Goal: Download file/media

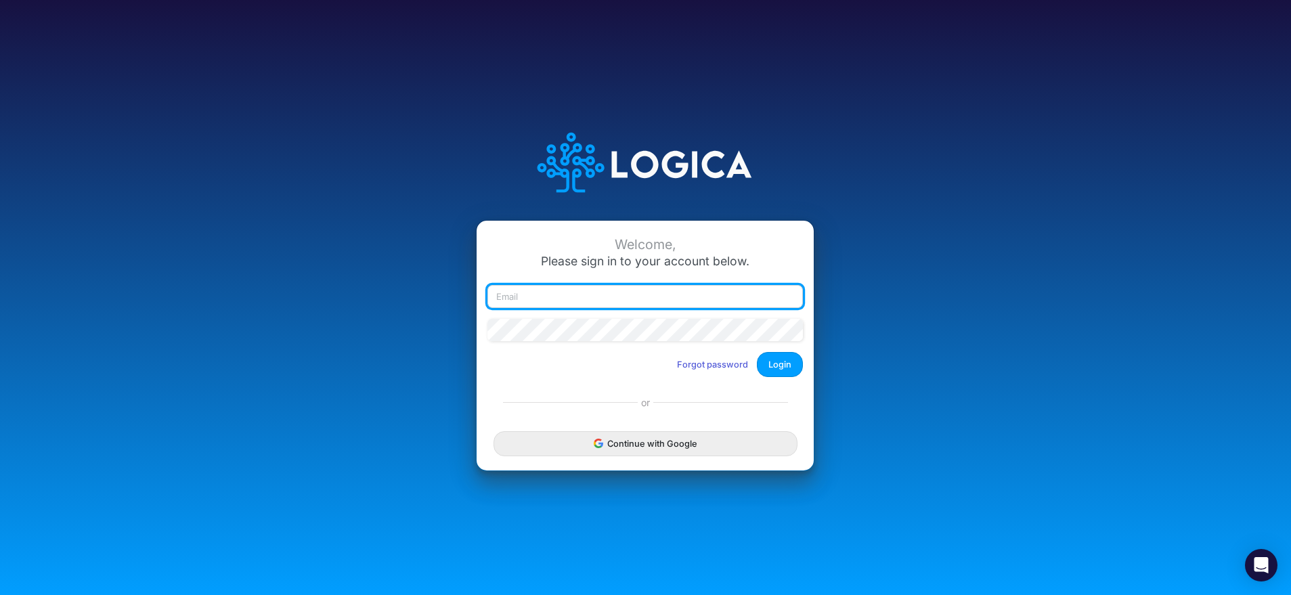
click at [542, 292] on input "email" at bounding box center [644, 296] width 315 height 23
type input "patricia.pincerno@recargapay.com"
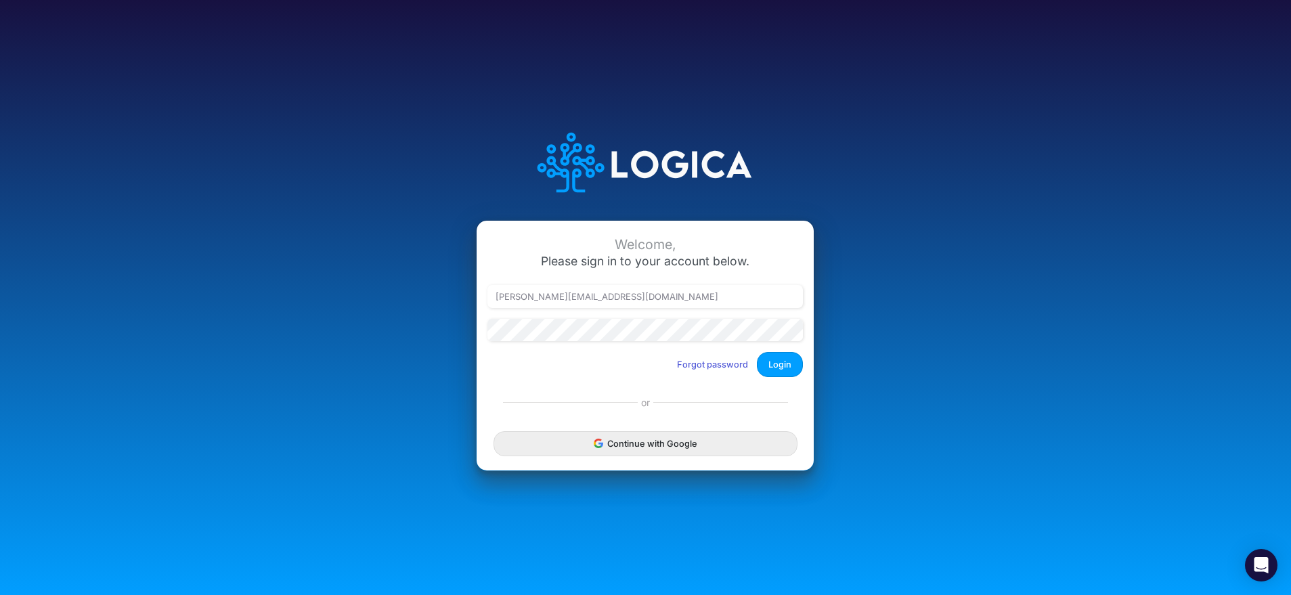
click at [783, 368] on button "Login" at bounding box center [780, 364] width 46 height 25
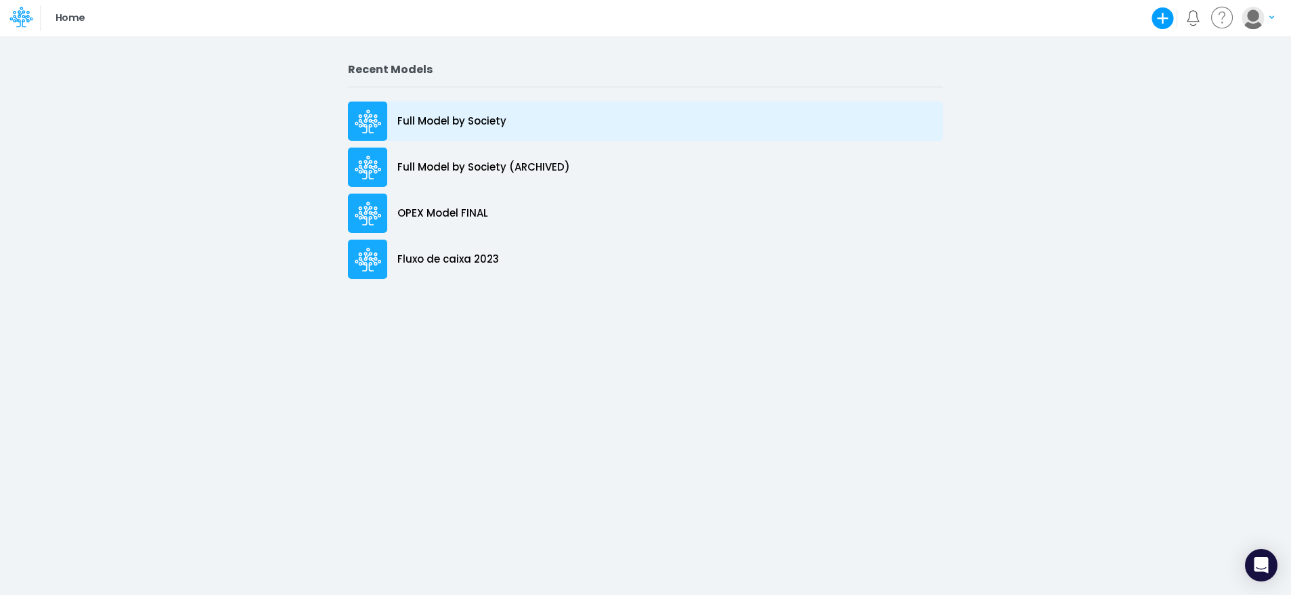
click at [467, 123] on p "Full Model by Society" at bounding box center [451, 122] width 109 height 16
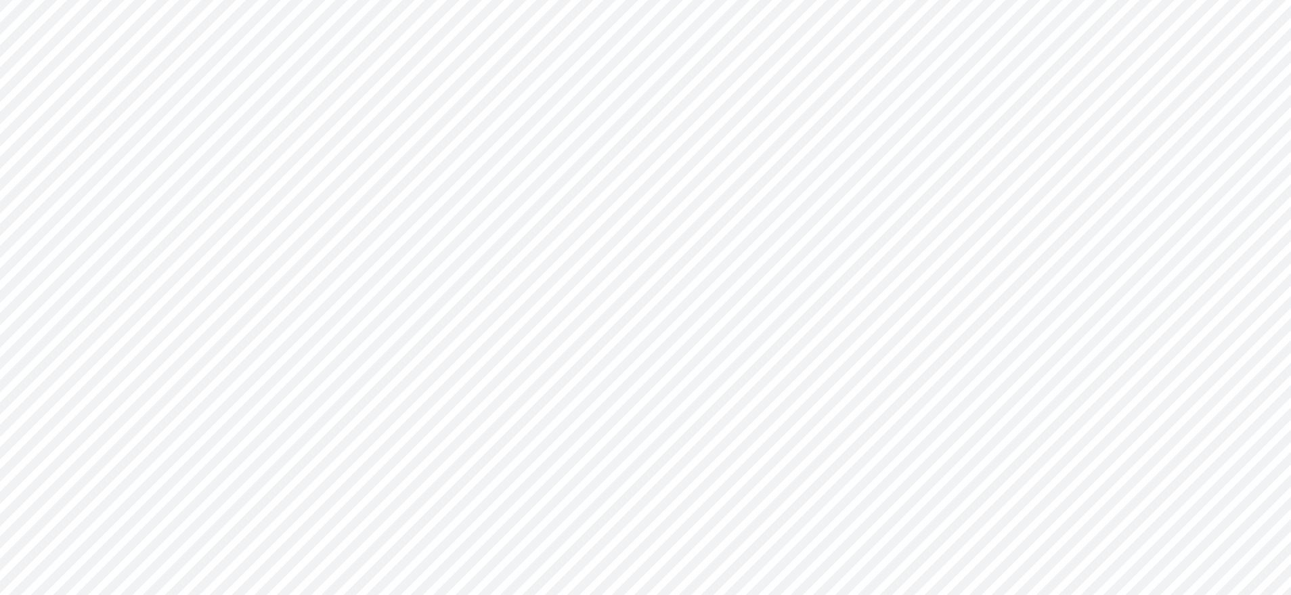
type input "Consolidated FS - USGAAP"
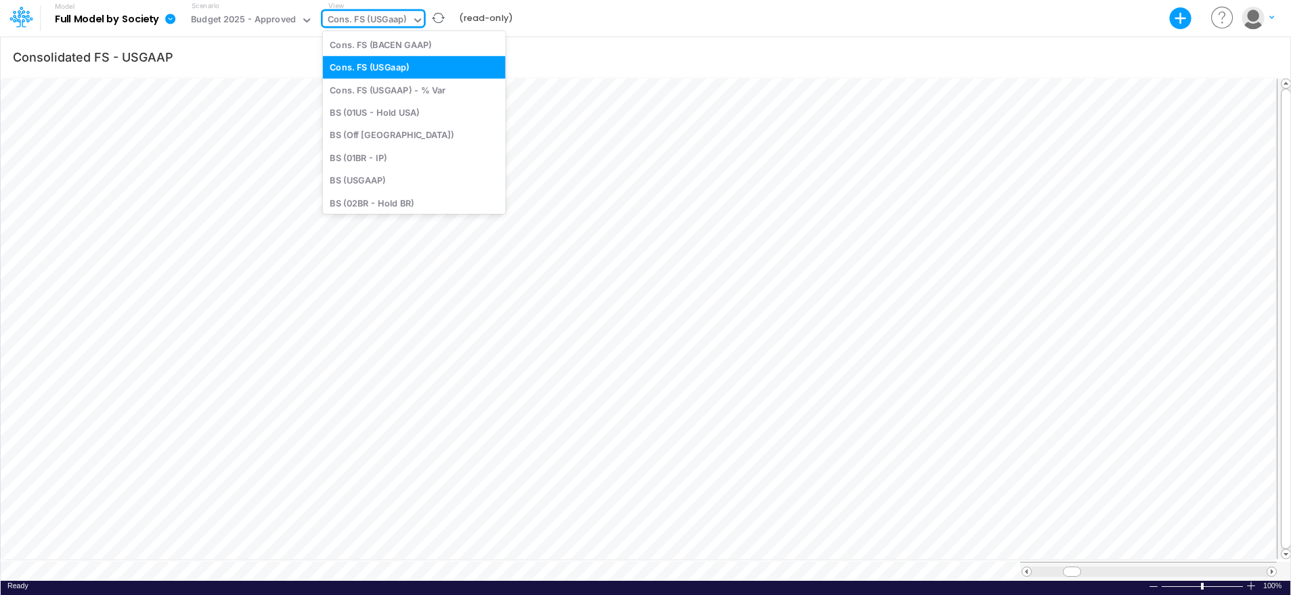
click at [391, 23] on div "Cons. FS (USGaap)" at bounding box center [367, 21] width 79 height 16
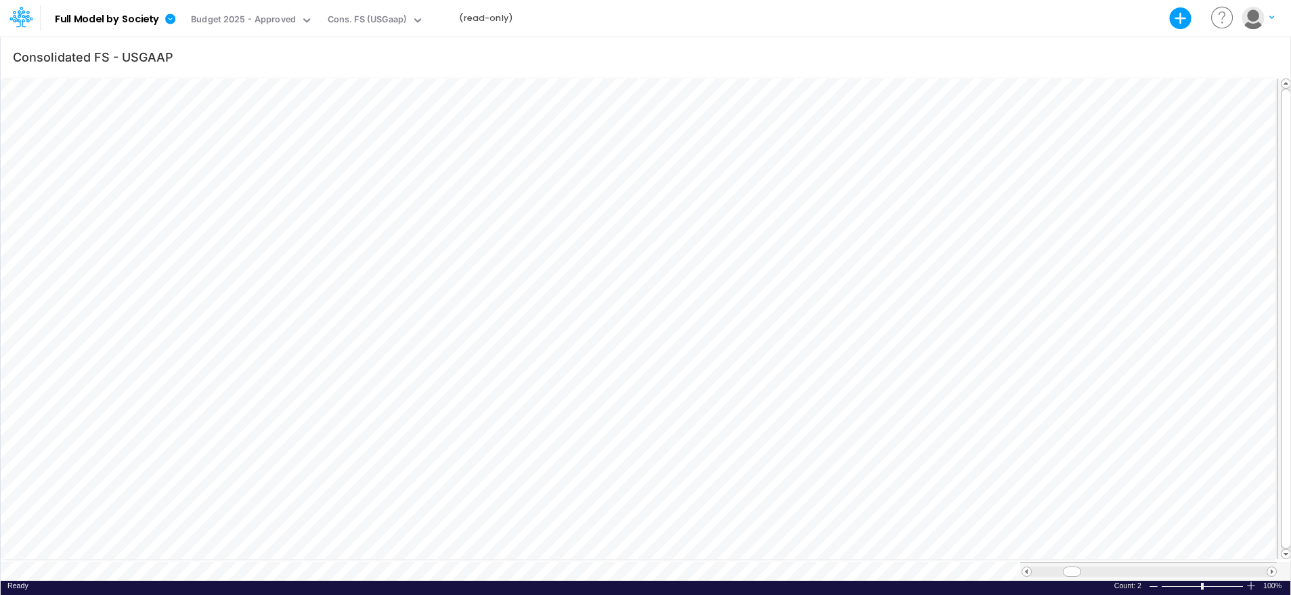
scroll to position [6, 1]
drag, startPoint x: 1071, startPoint y: 565, endPoint x: 1024, endPoint y: 567, distance: 46.8
click at [1024, 567] on div at bounding box center [1148, 572] width 255 height 10
click at [299, 22] on input "text" at bounding box center [299, 20] width 1 height 13
click at [290, 47] on div "Budget 2025 - Approved" at bounding box center [246, 44] width 105 height 13
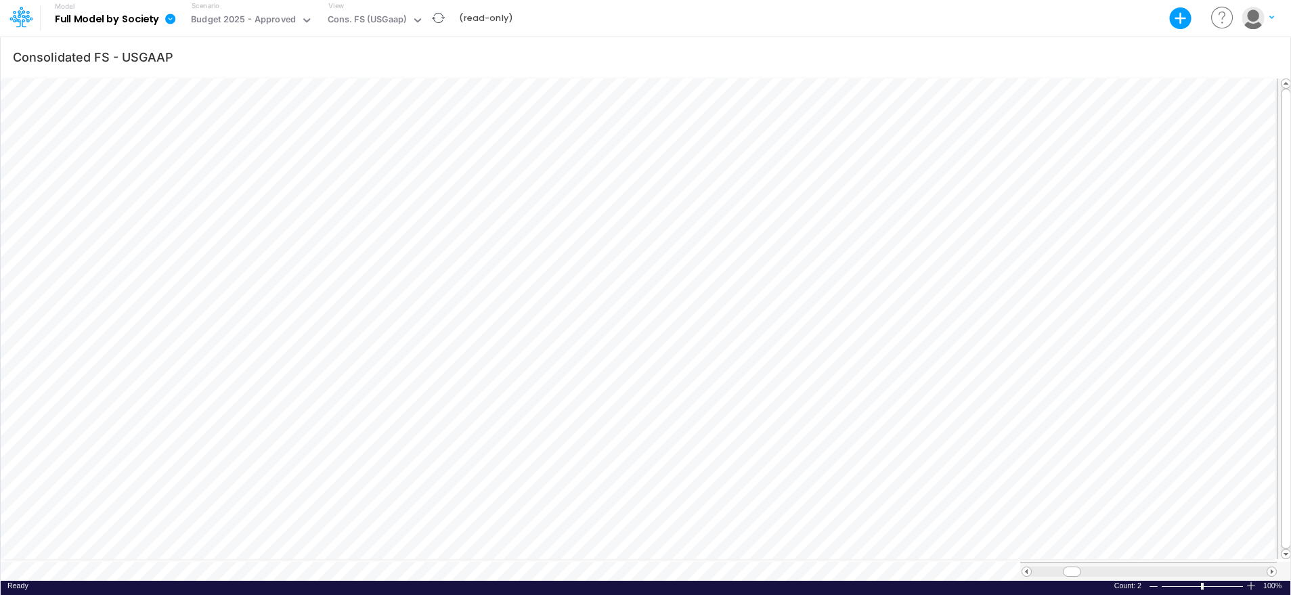
click at [108, 22] on b "Full Model by Society" at bounding box center [107, 20] width 105 height 12
click at [1188, 20] on icon "button" at bounding box center [1181, 18] width 22 height 22
click at [100, 20] on b "Full Model by Society" at bounding box center [107, 20] width 105 height 12
click at [22, 19] on icon at bounding box center [24, 23] width 5 height 8
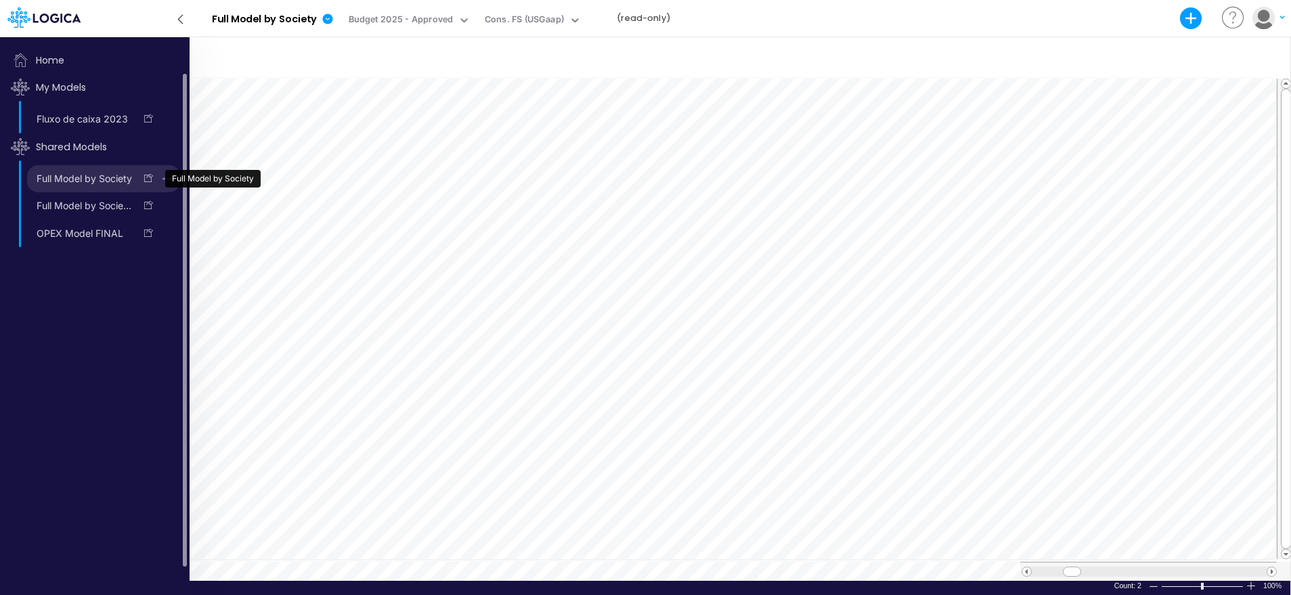
click at [85, 176] on link "Full Model by Society" at bounding box center [81, 179] width 108 height 22
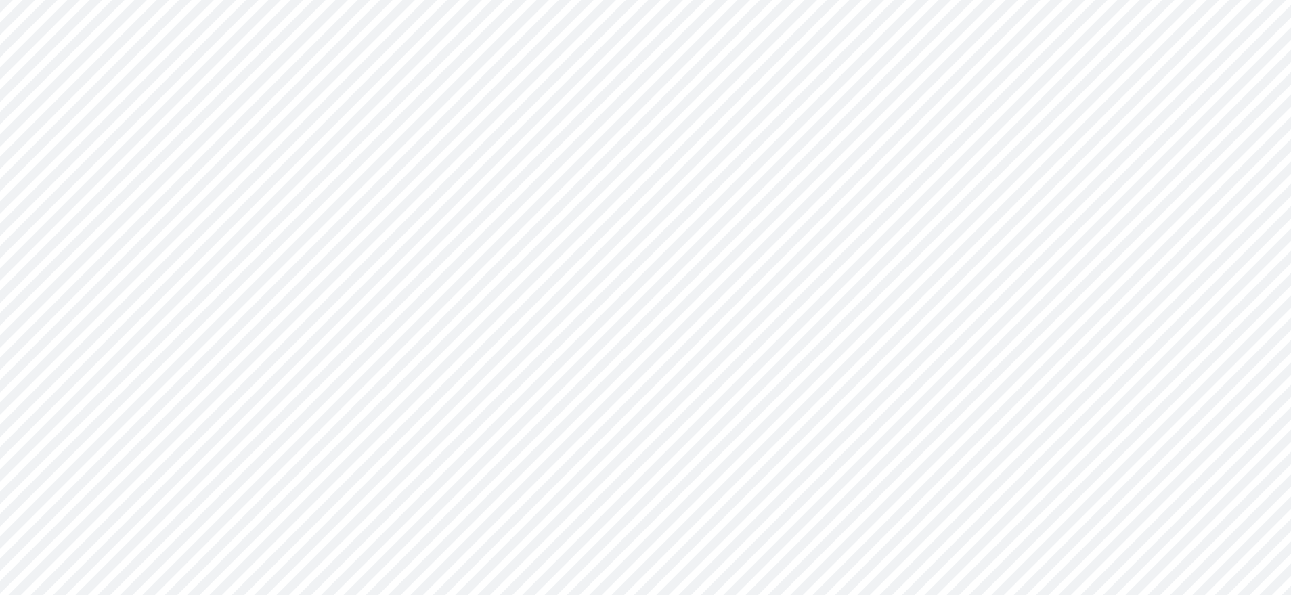
type input "Consolidated FS - USGAAP"
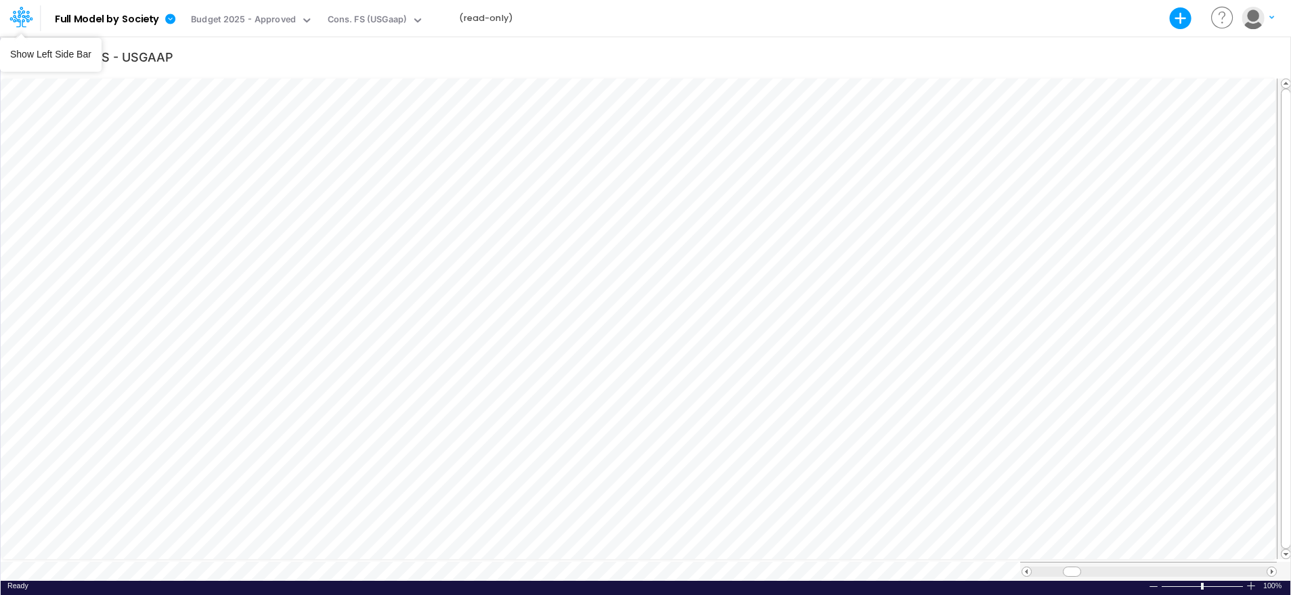
click at [20, 14] on icon at bounding box center [21, 14] width 7 height 8
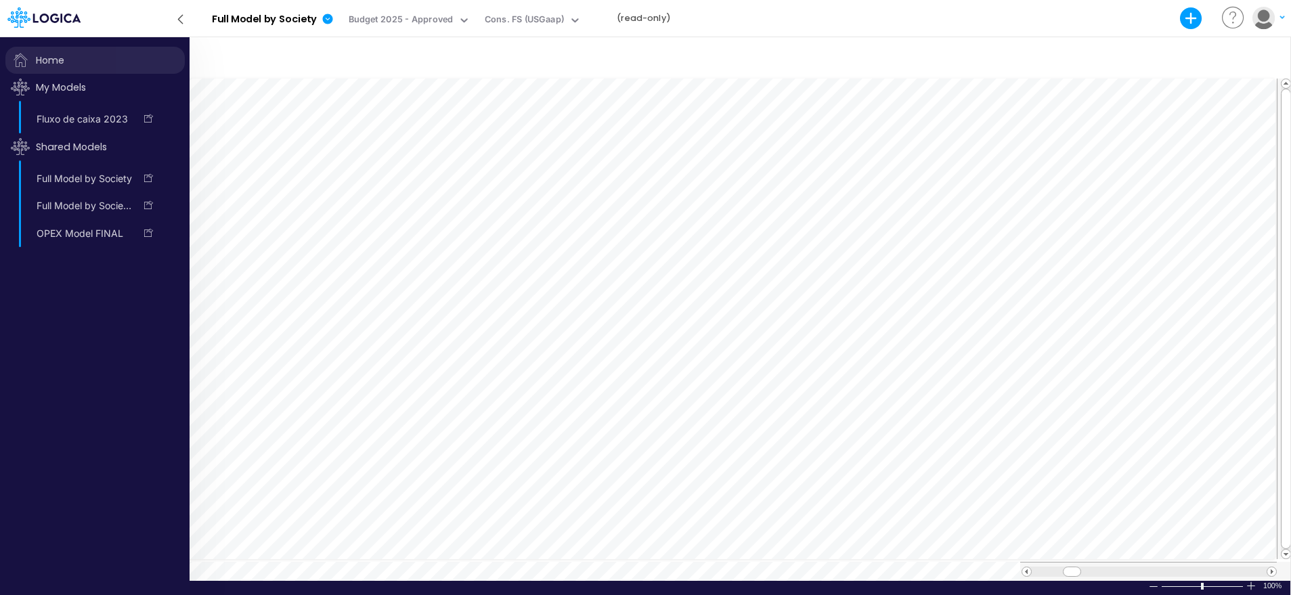
click at [59, 61] on span "Home" at bounding box center [94, 60] width 179 height 27
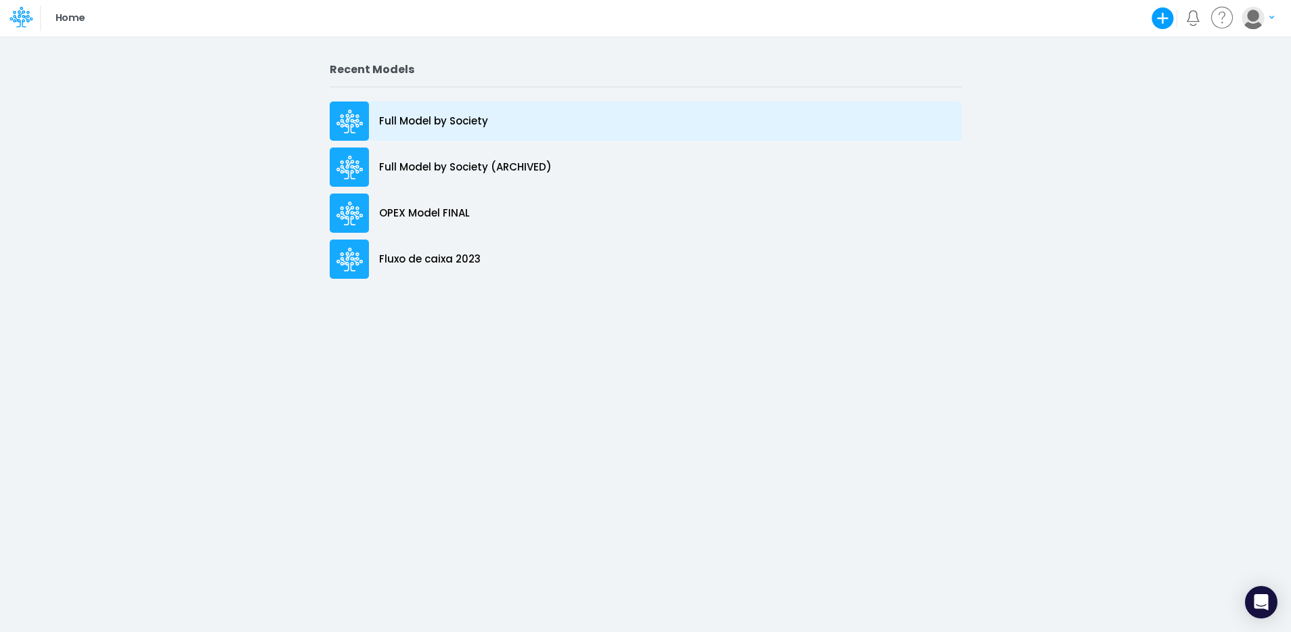
click at [458, 120] on p "Full Model by Society" at bounding box center [433, 122] width 109 height 16
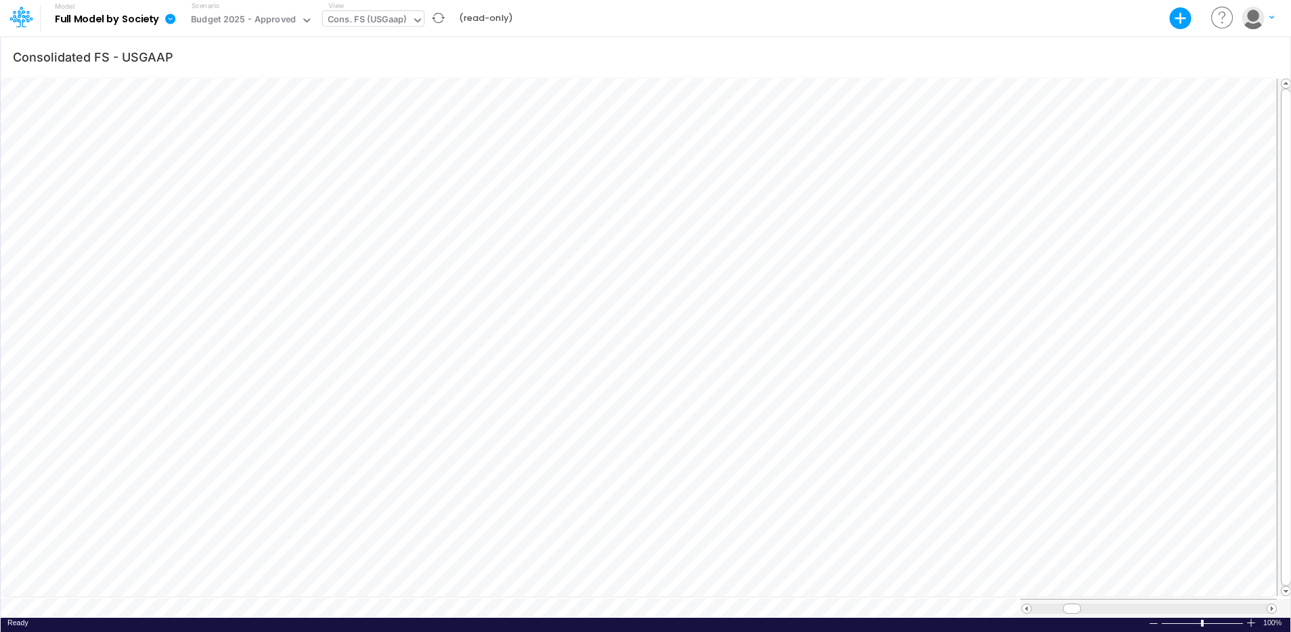
click at [351, 22] on div "Cons. FS (USGaap)" at bounding box center [367, 21] width 79 height 16
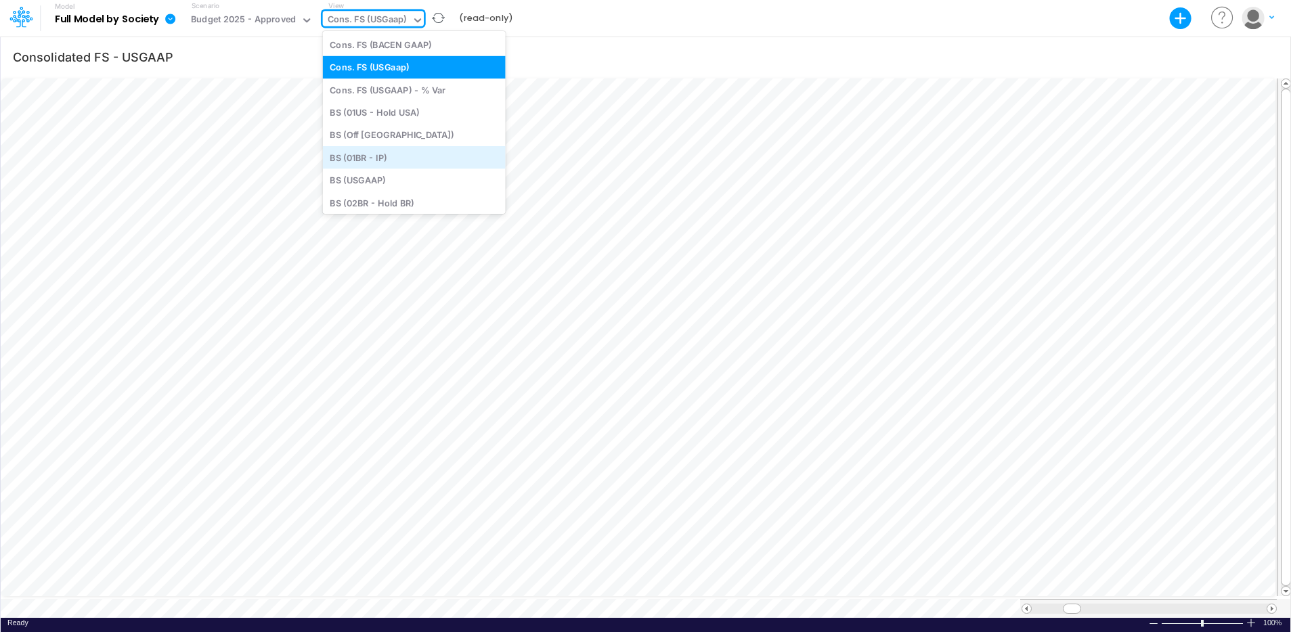
click at [351, 161] on div "BS (01BR - IP)" at bounding box center [414, 157] width 183 height 22
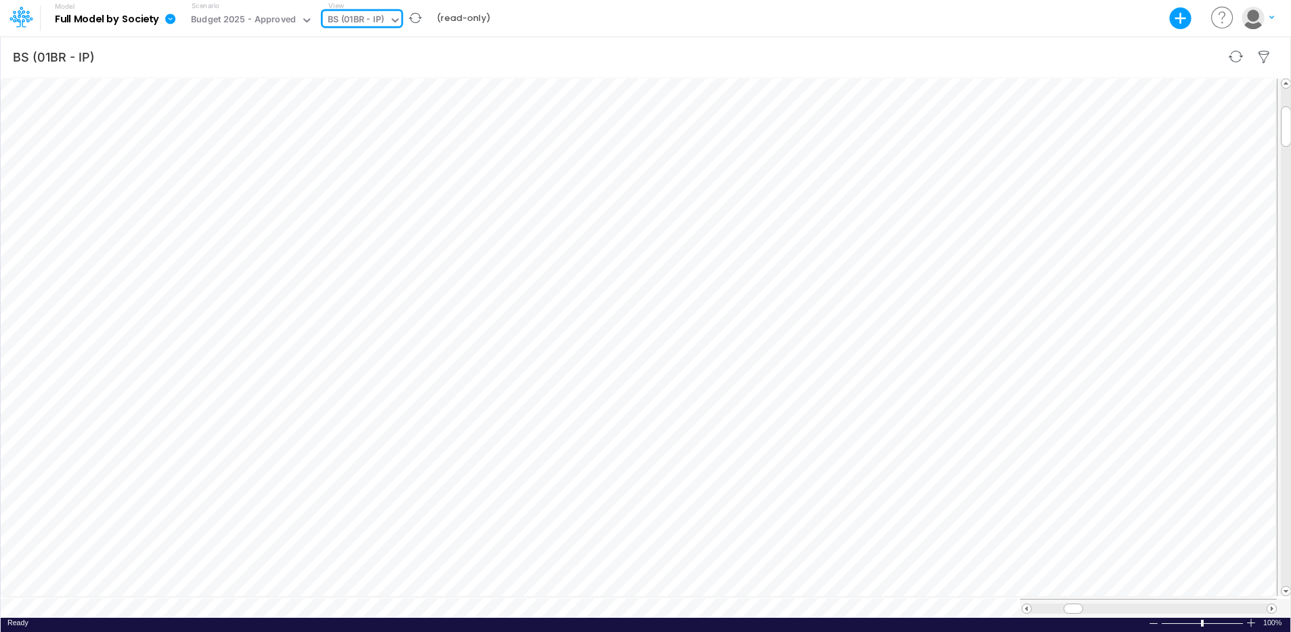
type input "Consolidated FS - USGAAP"
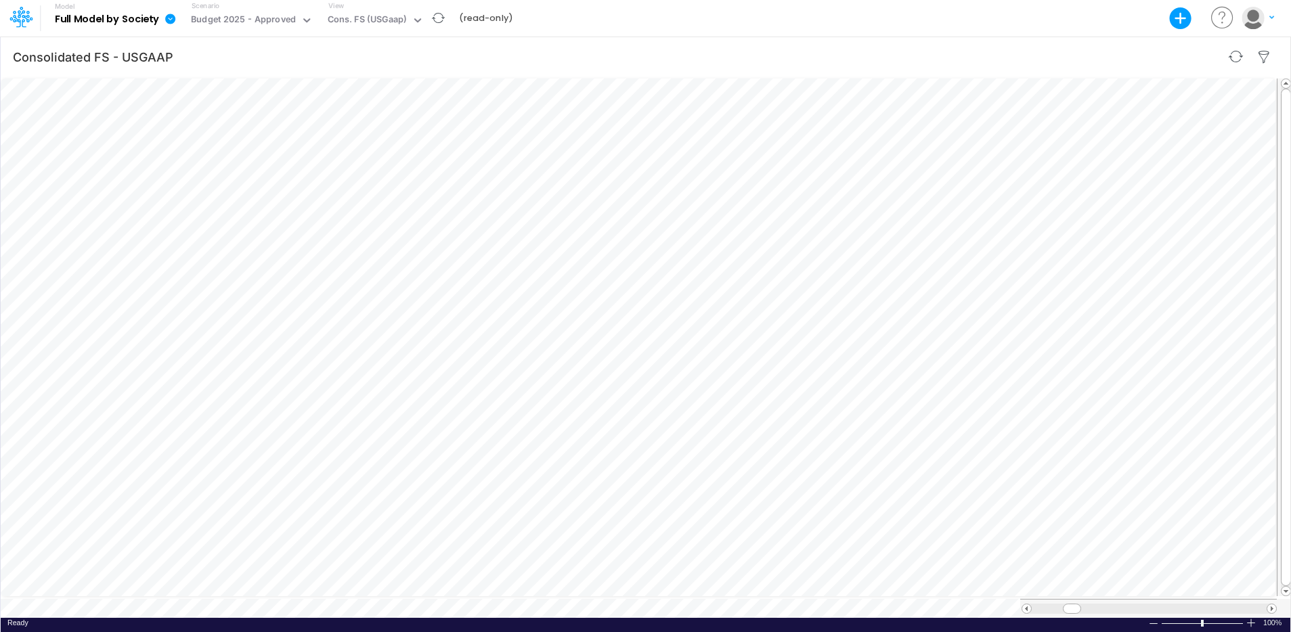
scroll to position [6, 0]
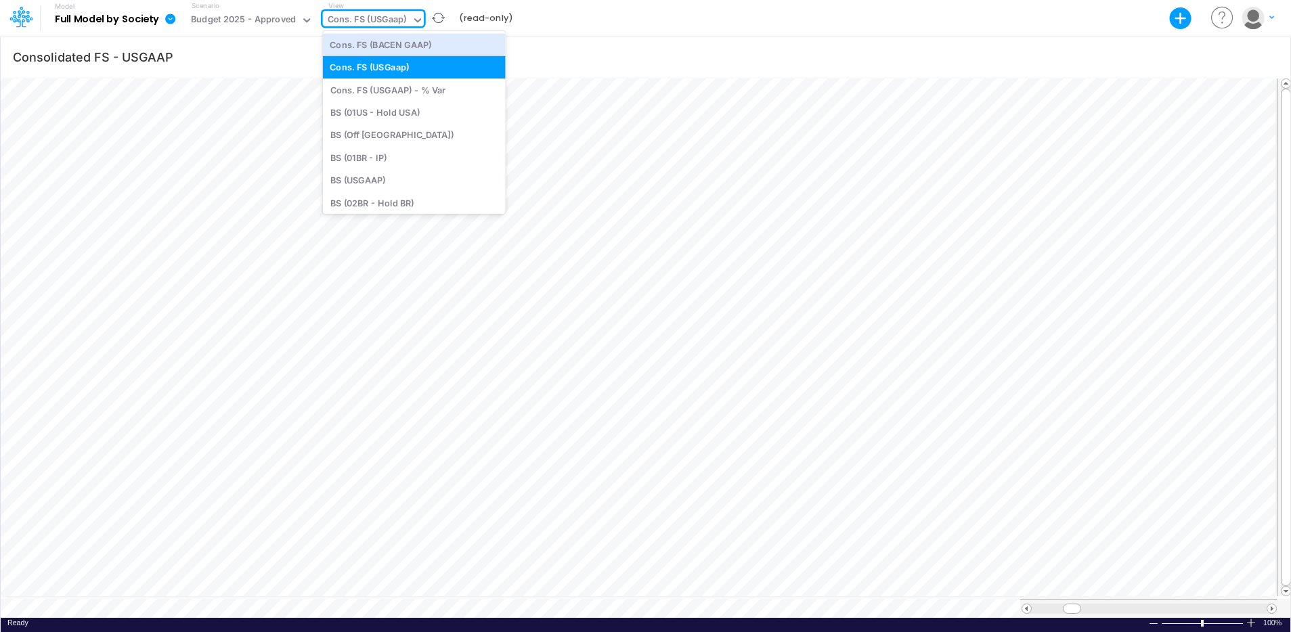
click at [414, 22] on icon at bounding box center [417, 20] width 7 height 4
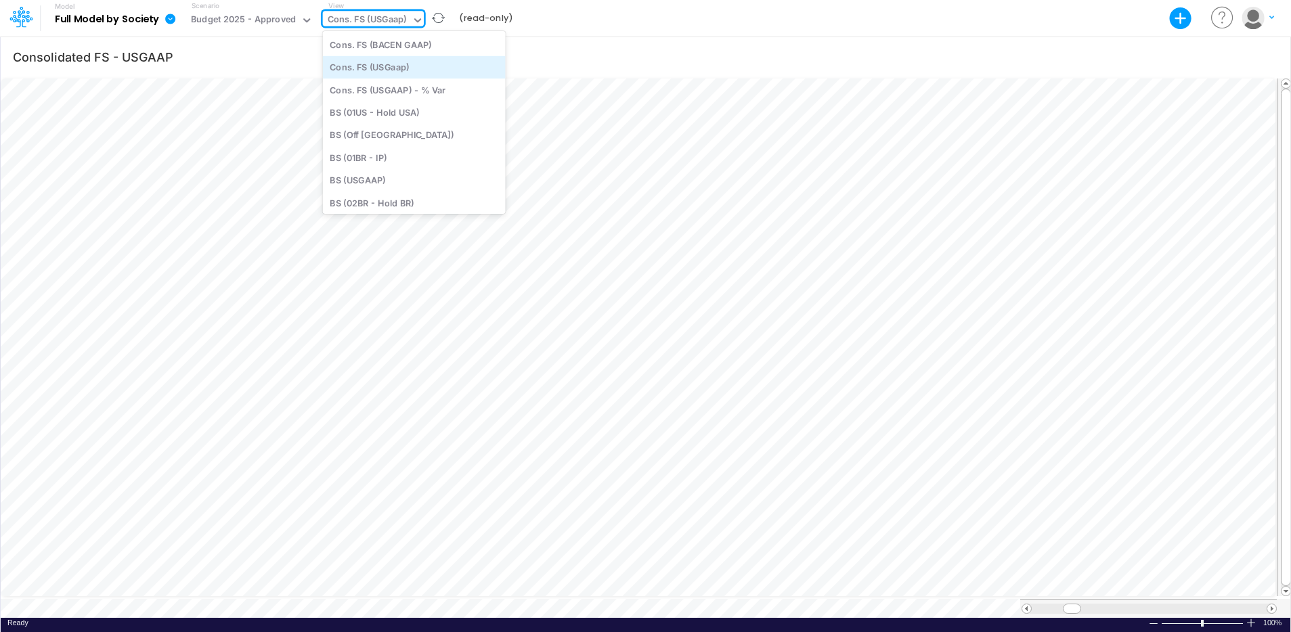
click at [402, 66] on div "Cons. FS (USGaap)" at bounding box center [414, 67] width 183 height 22
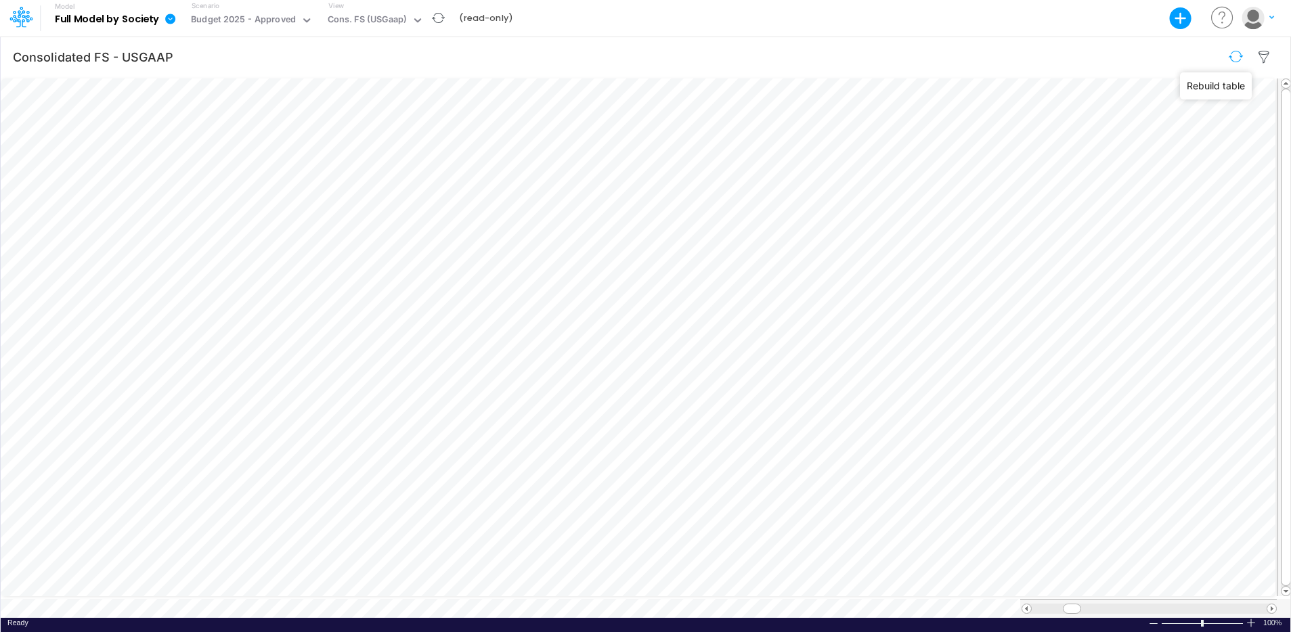
click at [1231, 57] on button "button" at bounding box center [1236, 57] width 32 height 24
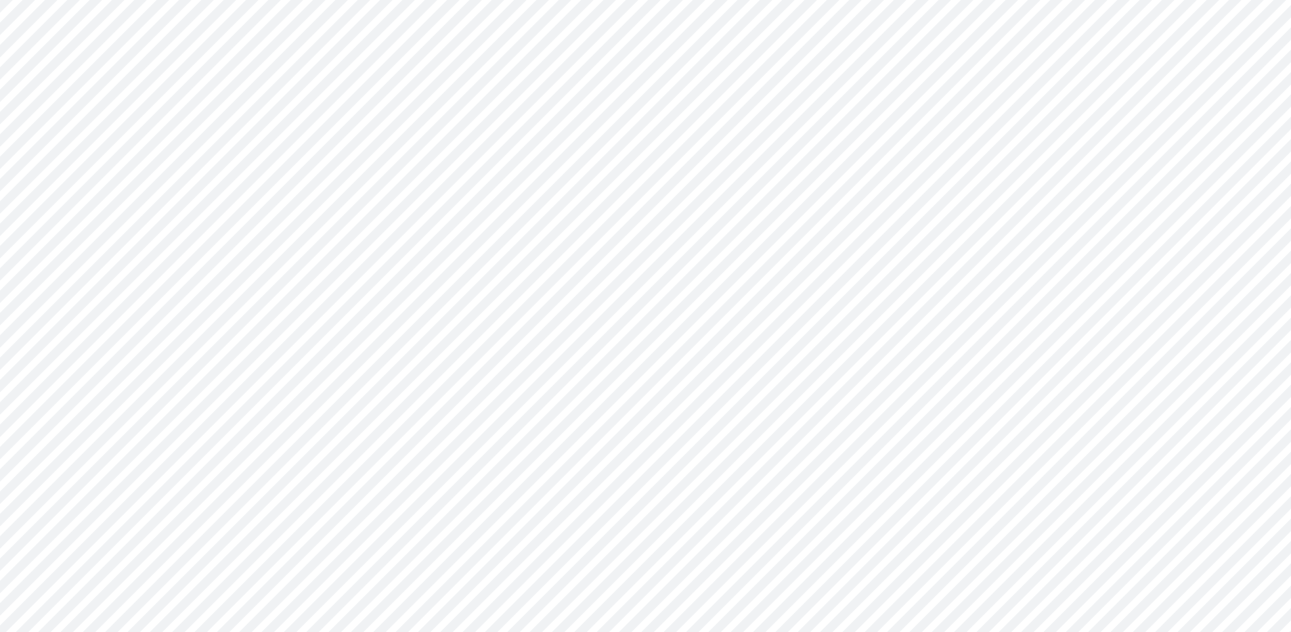
type input "Consolidated FS - USGAAP"
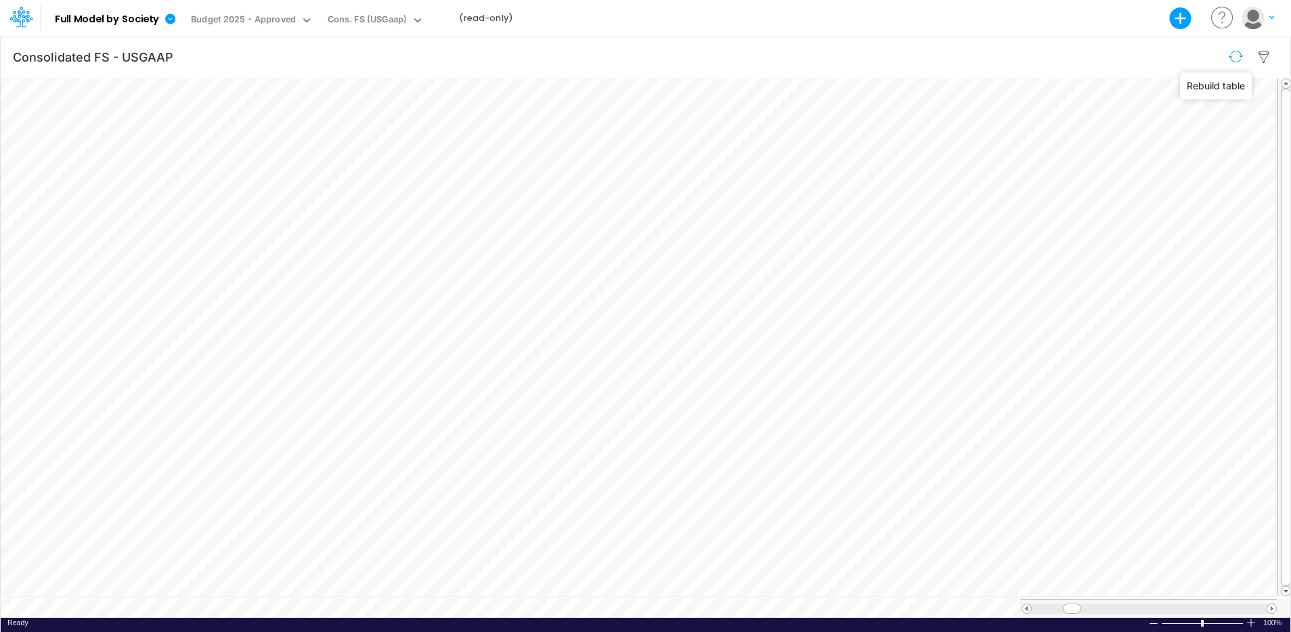
click at [1234, 56] on button "button" at bounding box center [1236, 57] width 32 height 24
click at [1234, 53] on button "button" at bounding box center [1236, 57] width 32 height 24
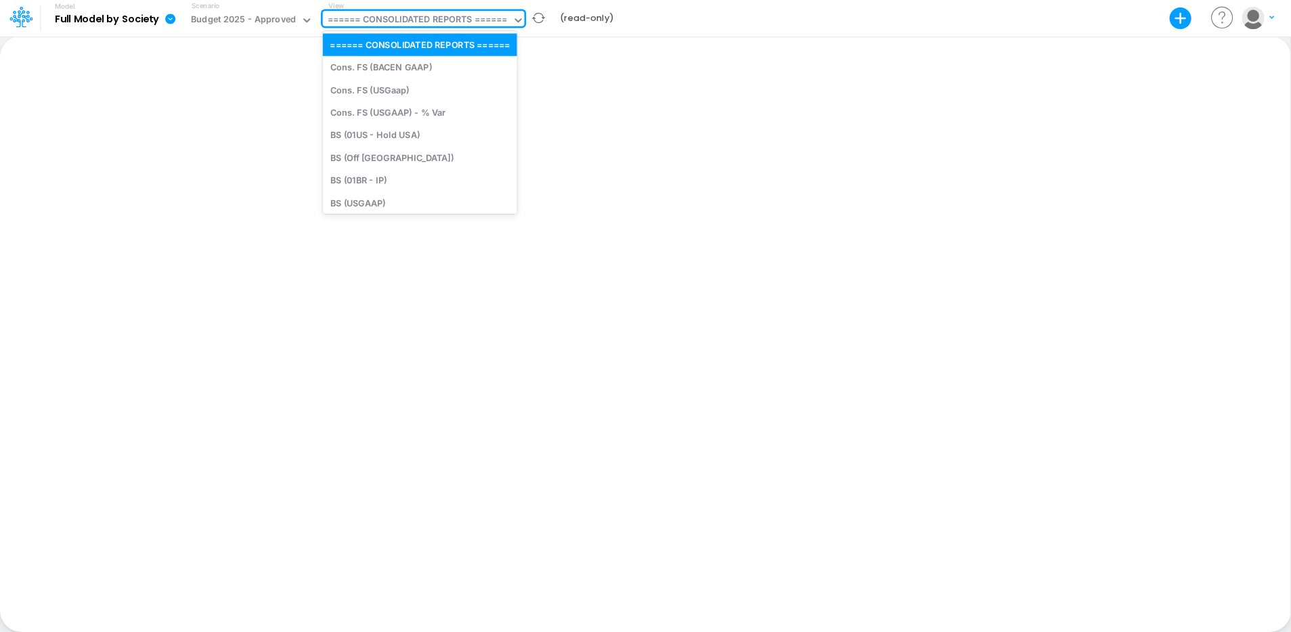
click at [443, 19] on div "====== CONSOLIDATED REPORTS ======" at bounding box center [418, 21] width 180 height 16
click at [414, 67] on div "Cons. FS (BACEN GAAP)" at bounding box center [420, 67] width 194 height 22
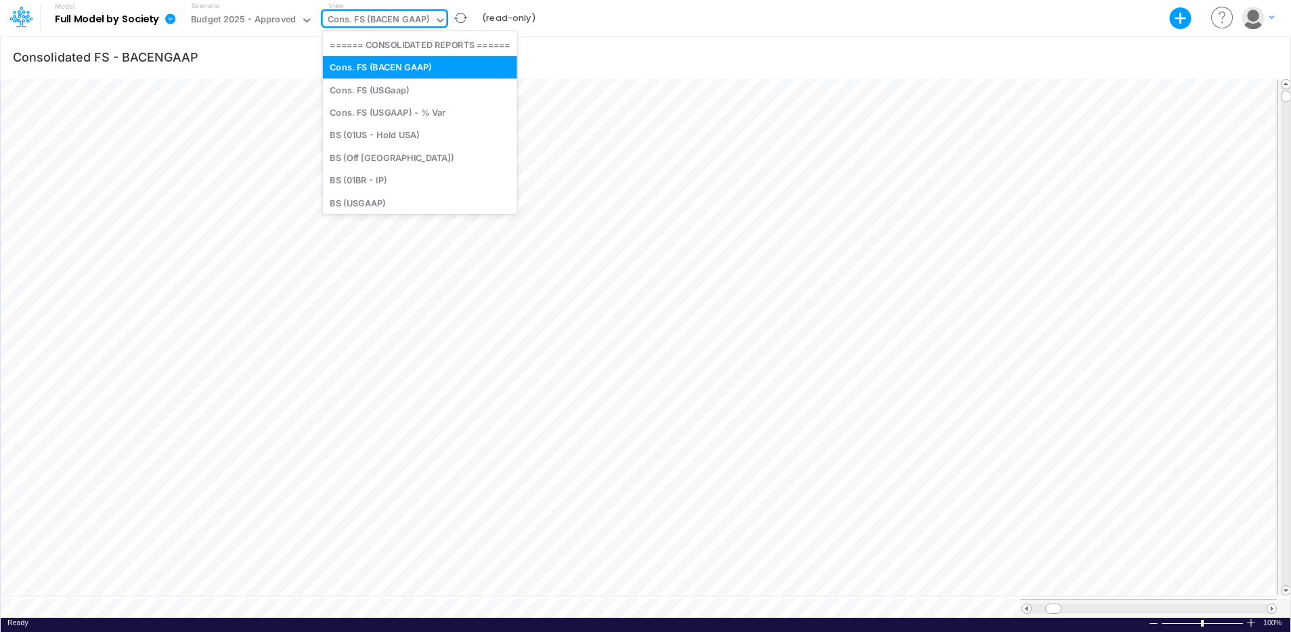
click at [430, 18] on div "Cons. FS (BACEN GAAP)" at bounding box center [379, 21] width 112 height 20
click at [391, 89] on div "Cons. FS (USGaap)" at bounding box center [420, 90] width 194 height 22
type input "Consolidated FS - USGAAP"
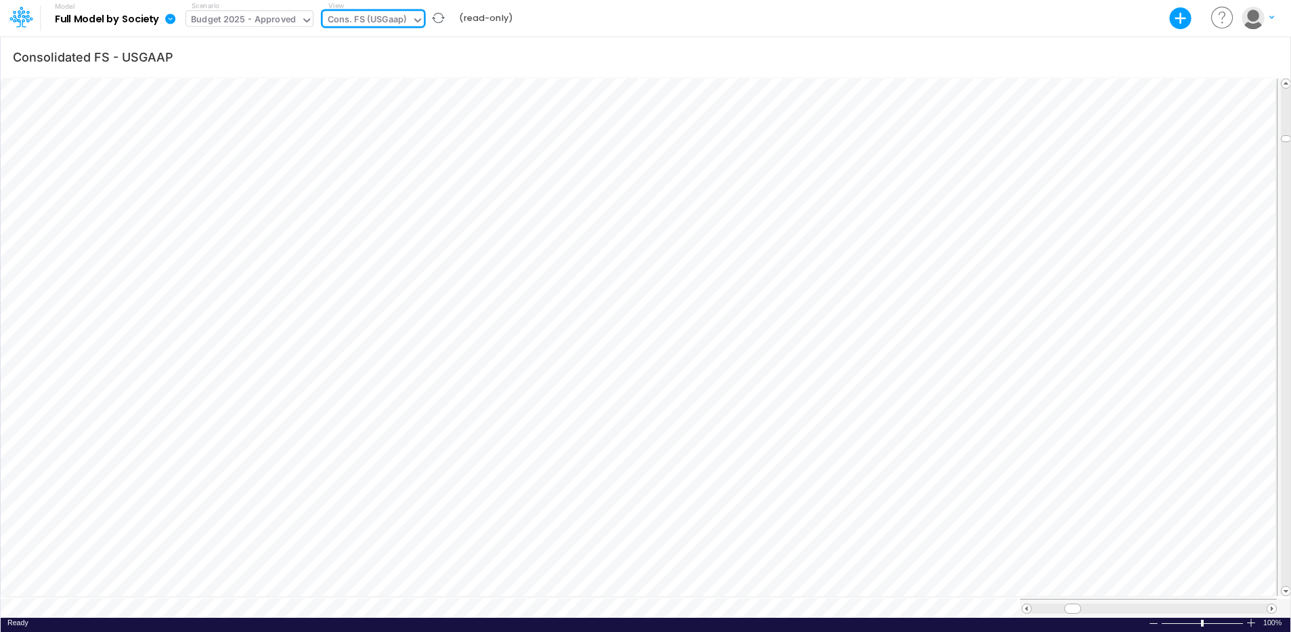
click at [292, 16] on div "Budget 2025 - Approved" at bounding box center [243, 21] width 105 height 16
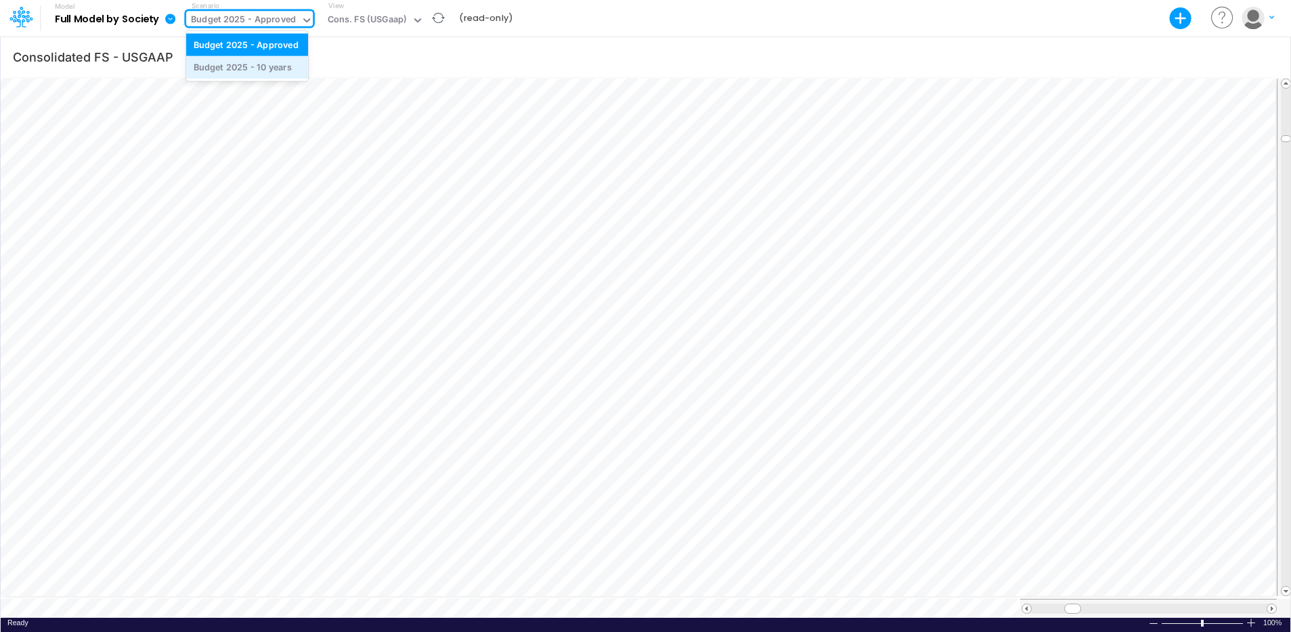
click at [283, 72] on div "Budget 2025 - 10 years" at bounding box center [243, 67] width 98 height 13
click at [405, 16] on icon at bounding box center [411, 20] width 12 height 12
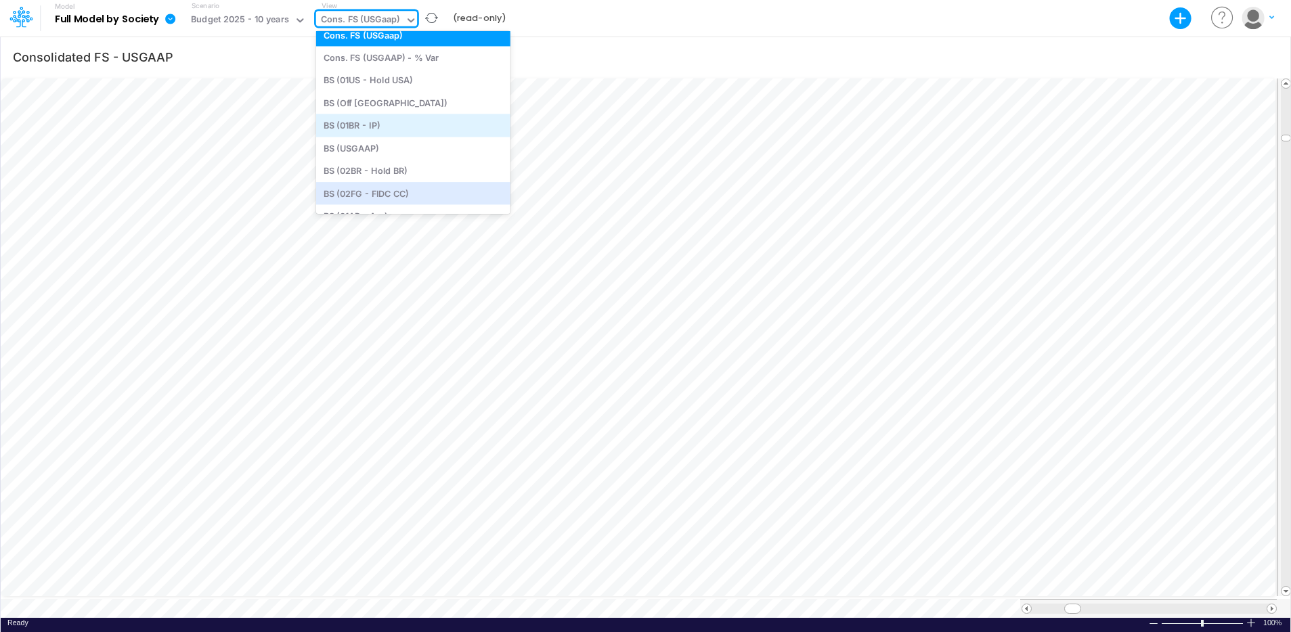
scroll to position [47, 0]
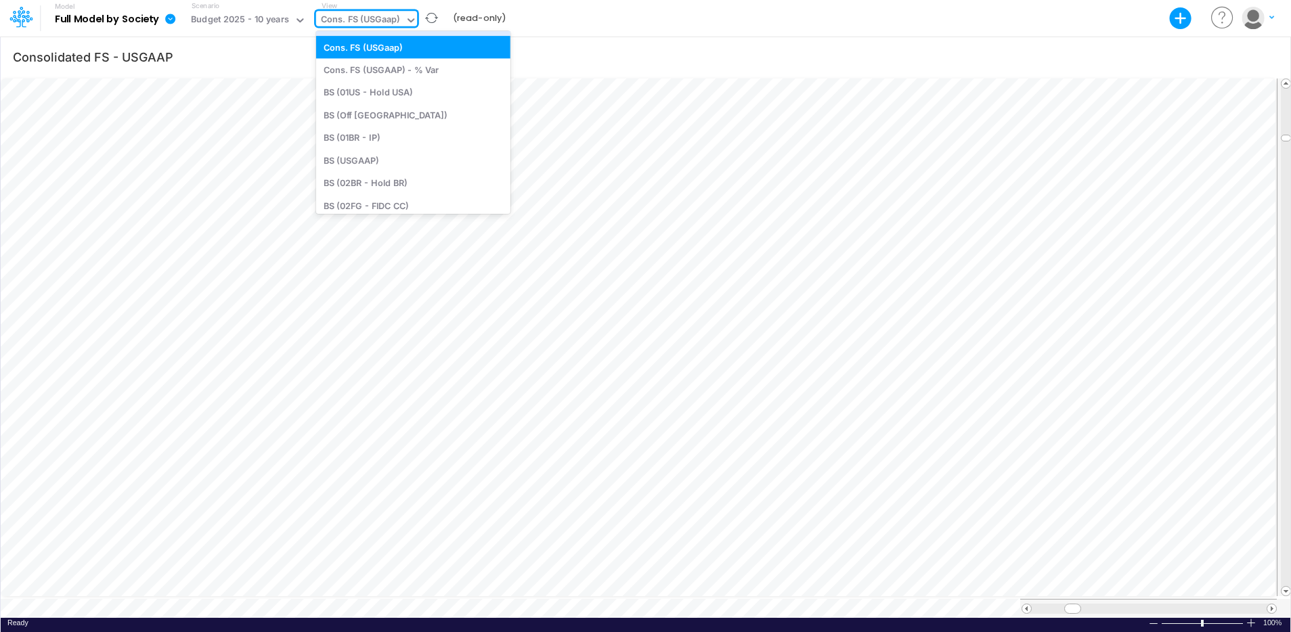
click at [368, 16] on div "Cons. FS (USGaap)" at bounding box center [360, 21] width 79 height 16
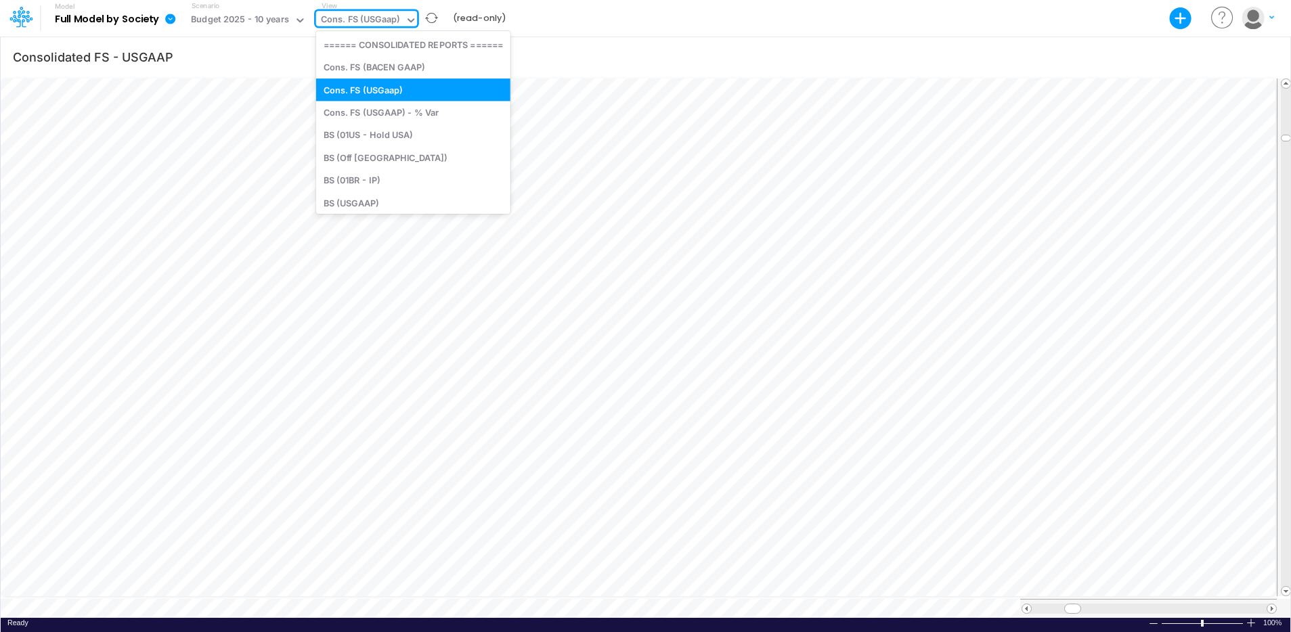
click at [368, 16] on div "Cons. FS (USGaap)" at bounding box center [360, 21] width 79 height 16
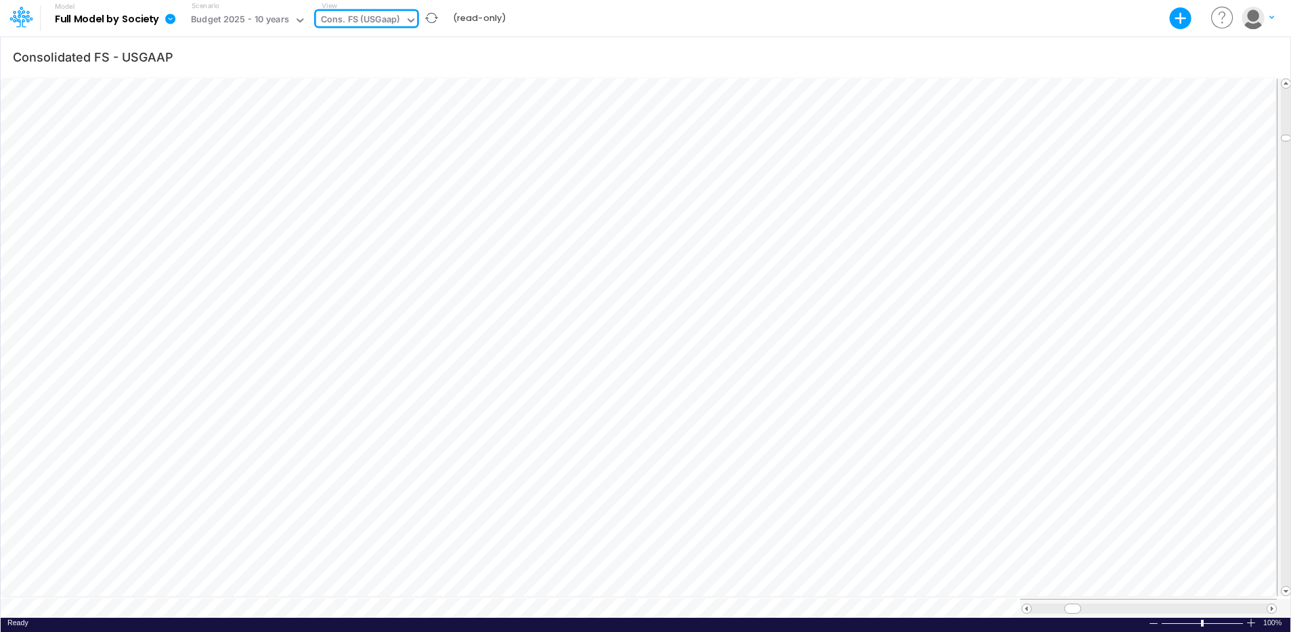
click at [368, 16] on div "Cons. FS (USGaap)" at bounding box center [360, 21] width 79 height 16
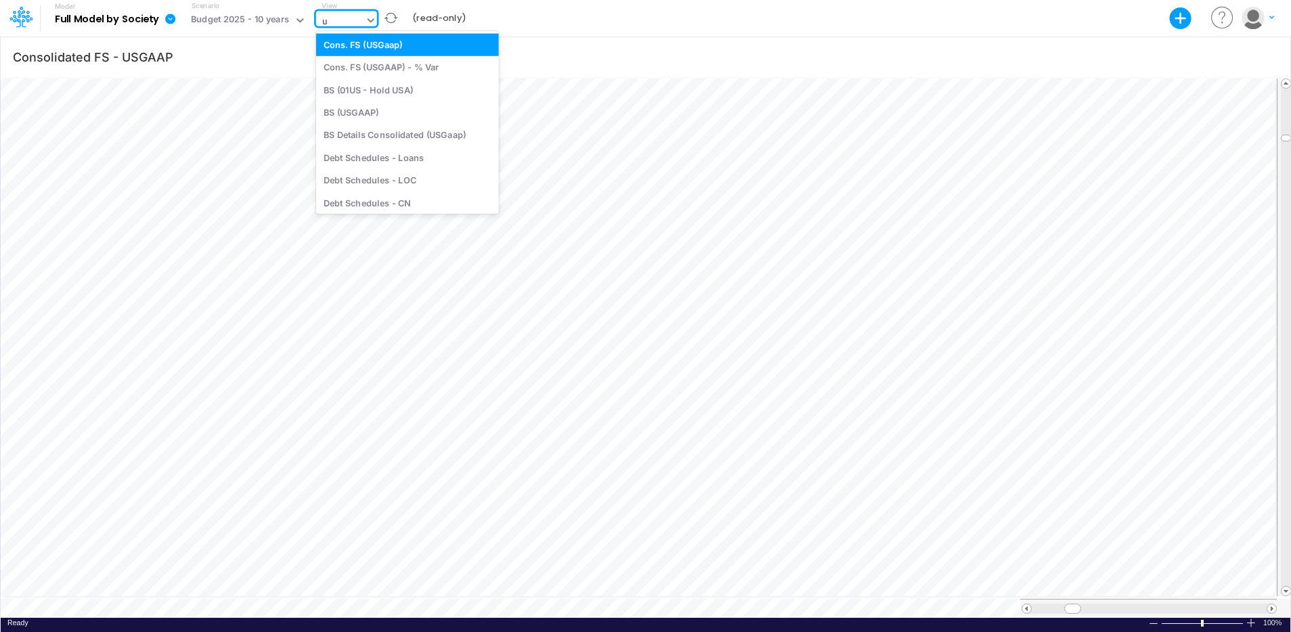
type input "us"
click at [375, 116] on div "BS (USGAAP)" at bounding box center [407, 112] width 183 height 22
type input "BS (USGAAP) - Detailed"
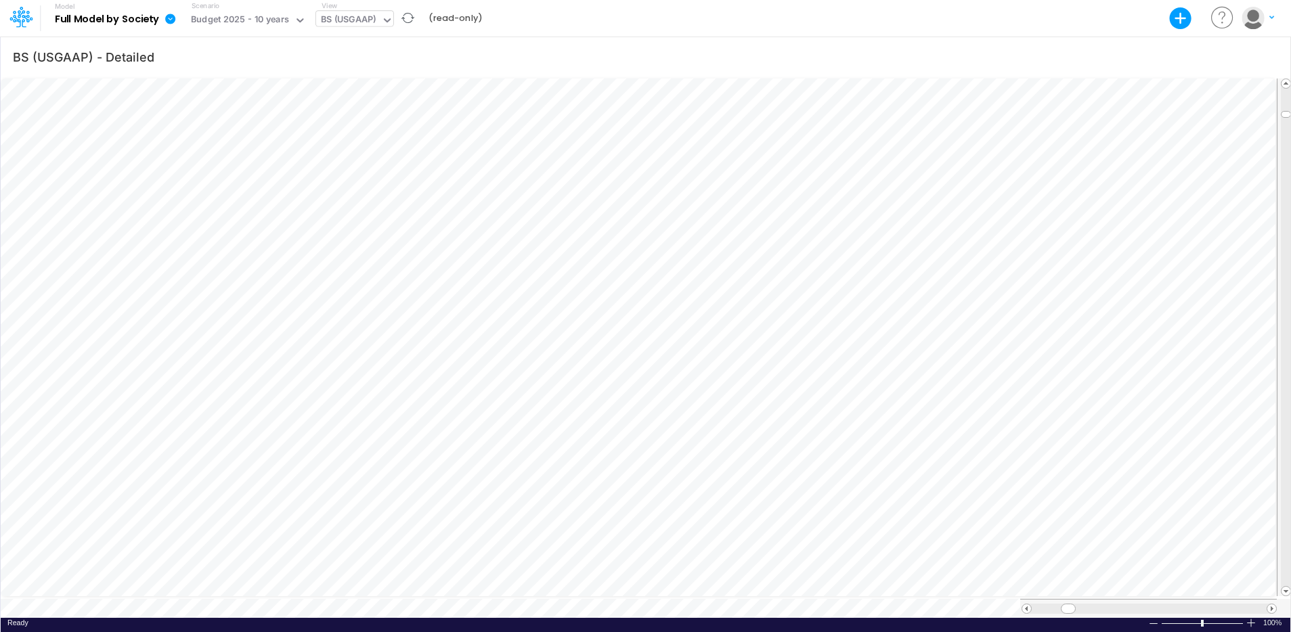
scroll to position [6, 1]
drag, startPoint x: 1065, startPoint y: 604, endPoint x: 1030, endPoint y: 607, distance: 35.3
click at [1030, 607] on div at bounding box center [1148, 608] width 257 height 19
click at [1012, 602] on tr at bounding box center [639, 608] width 1276 height 19
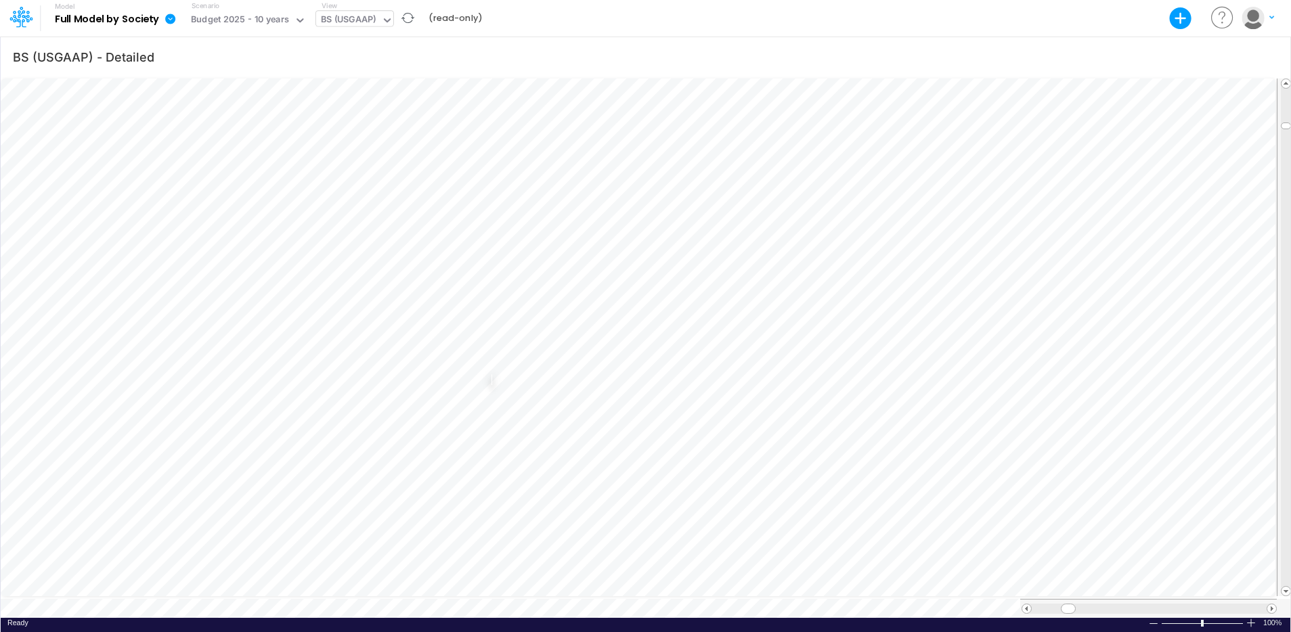
scroll to position [6, 1]
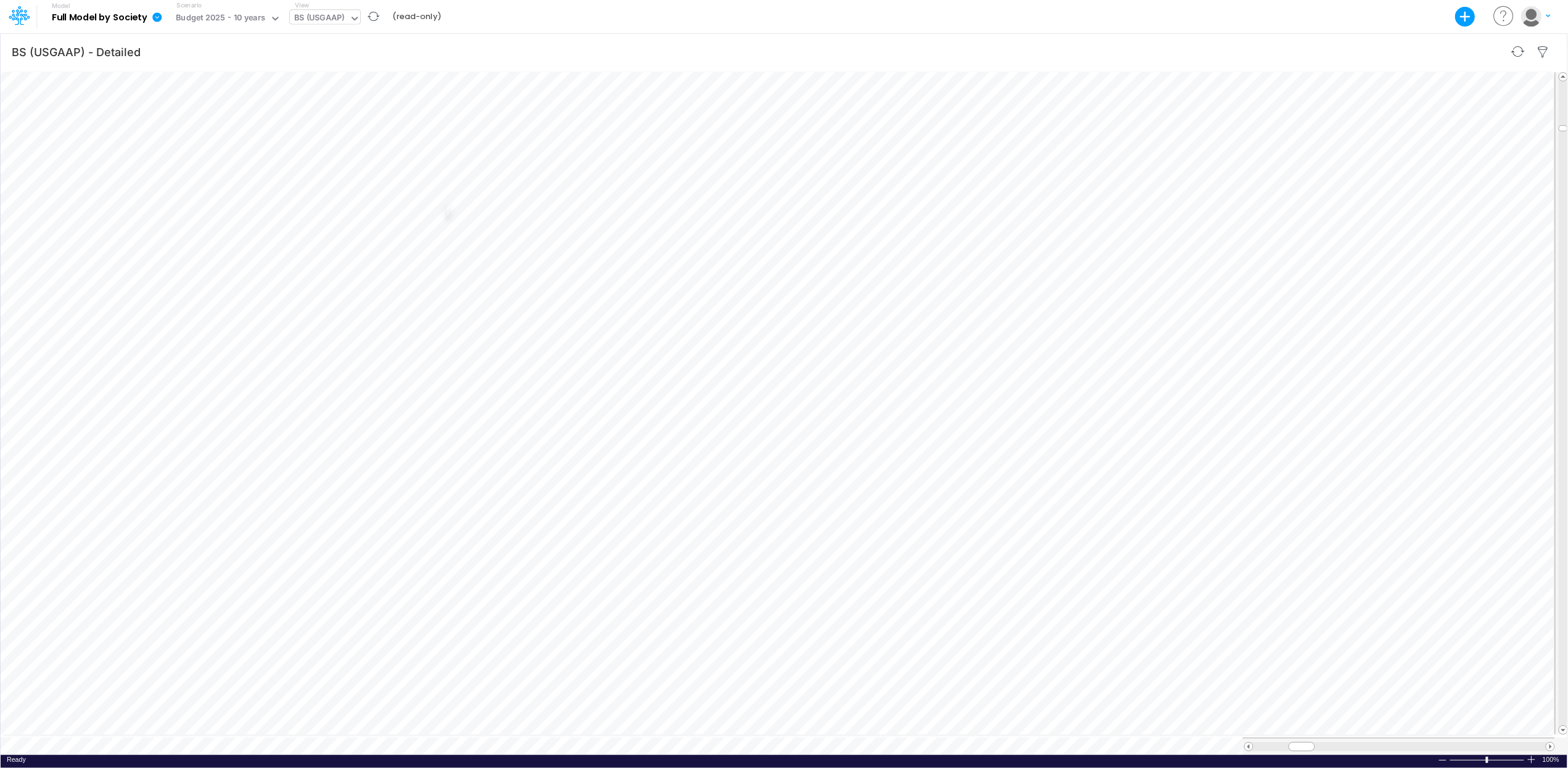
scroll to position [0, 1]
click at [1175, 576] on div at bounding box center [1442, 760] width 10 height 9
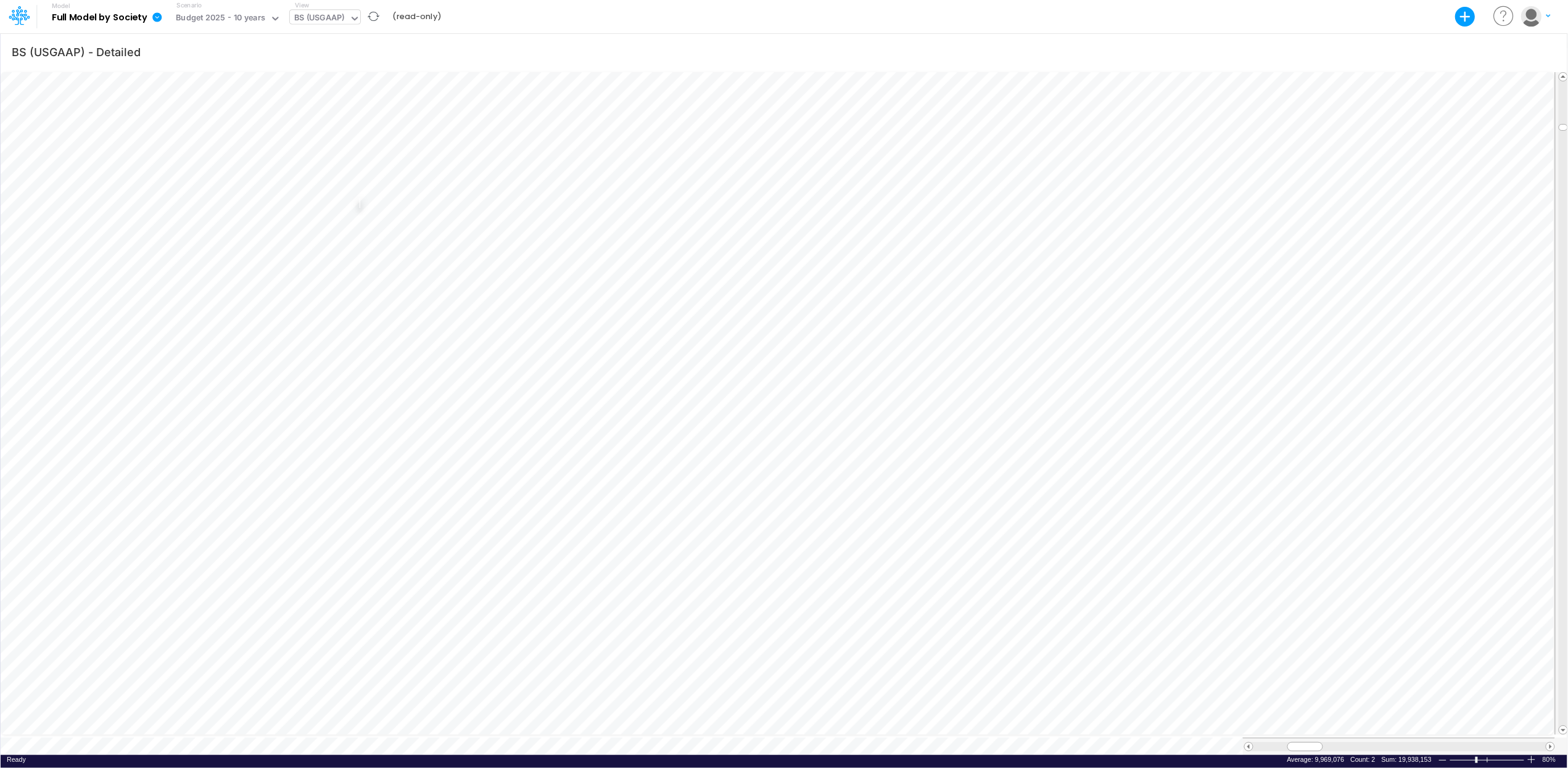
click at [1175, 53] on div "BS (USGAAP) - Detailed" at bounding box center [784, 52] width 1566 height 35
click at [1175, 17] on icon "button" at bounding box center [1548, 16] width 5 height 7
click at [1175, 56] on div "BS (USGAAP) - Detailed" at bounding box center [784, 52] width 1566 height 35
click at [152, 21] on icon at bounding box center [158, 17] width 11 height 11
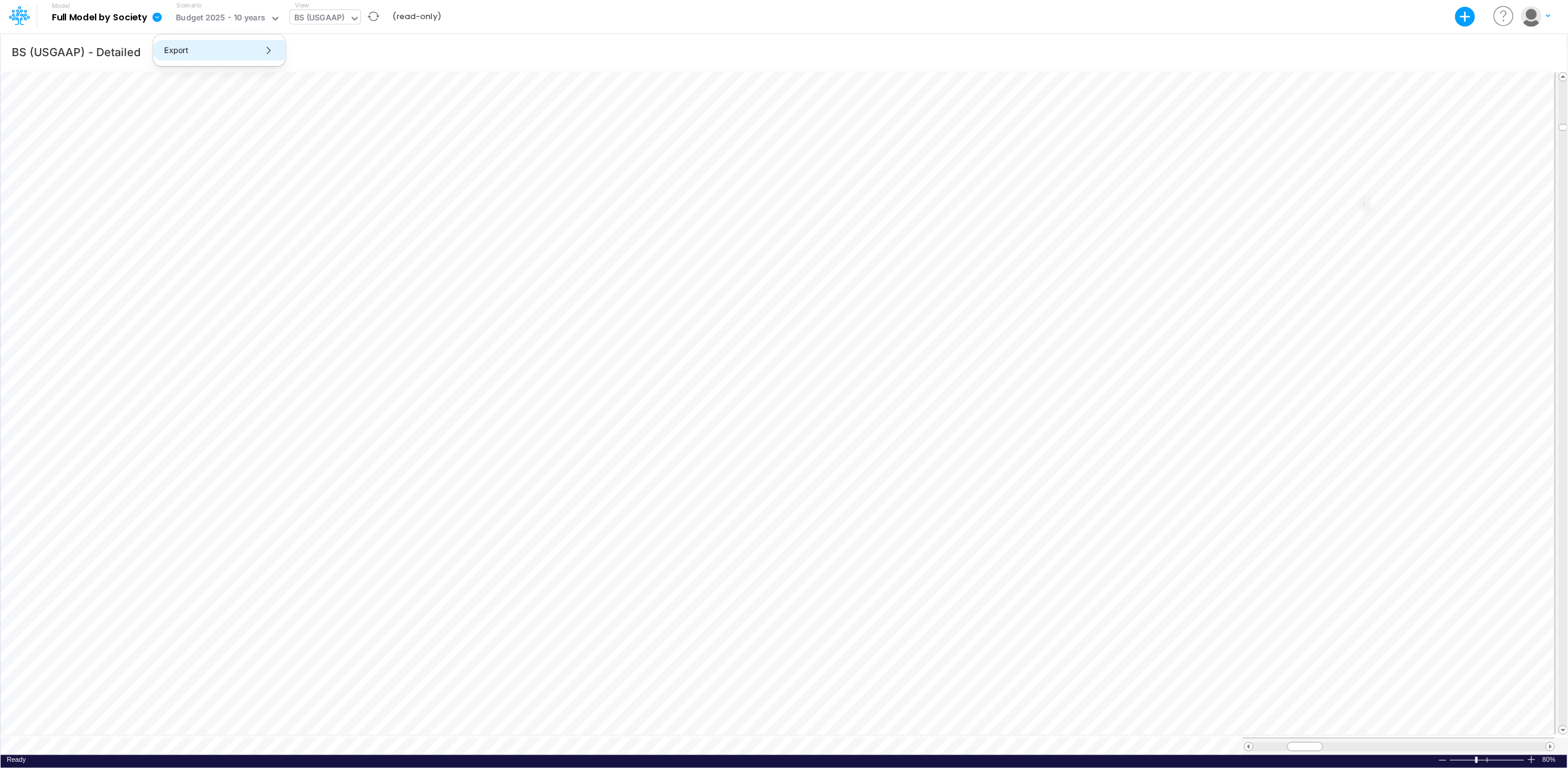
click at [252, 53] on button "Export" at bounding box center [220, 50] width 132 height 20
click at [307, 56] on button "Excel" at bounding box center [352, 56] width 132 height 19
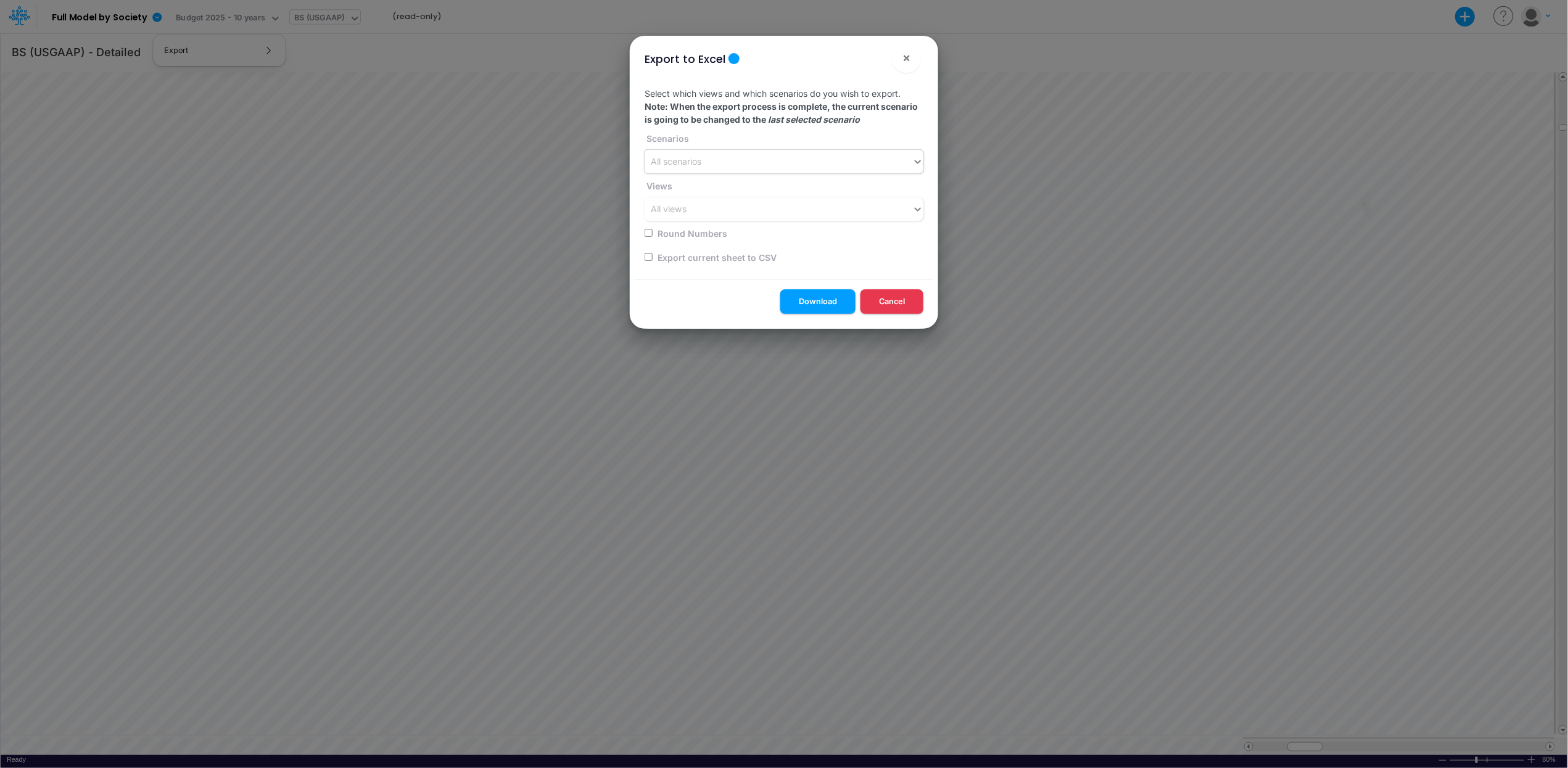
click at [712, 159] on div "All scenarios" at bounding box center [778, 162] width 268 height 20
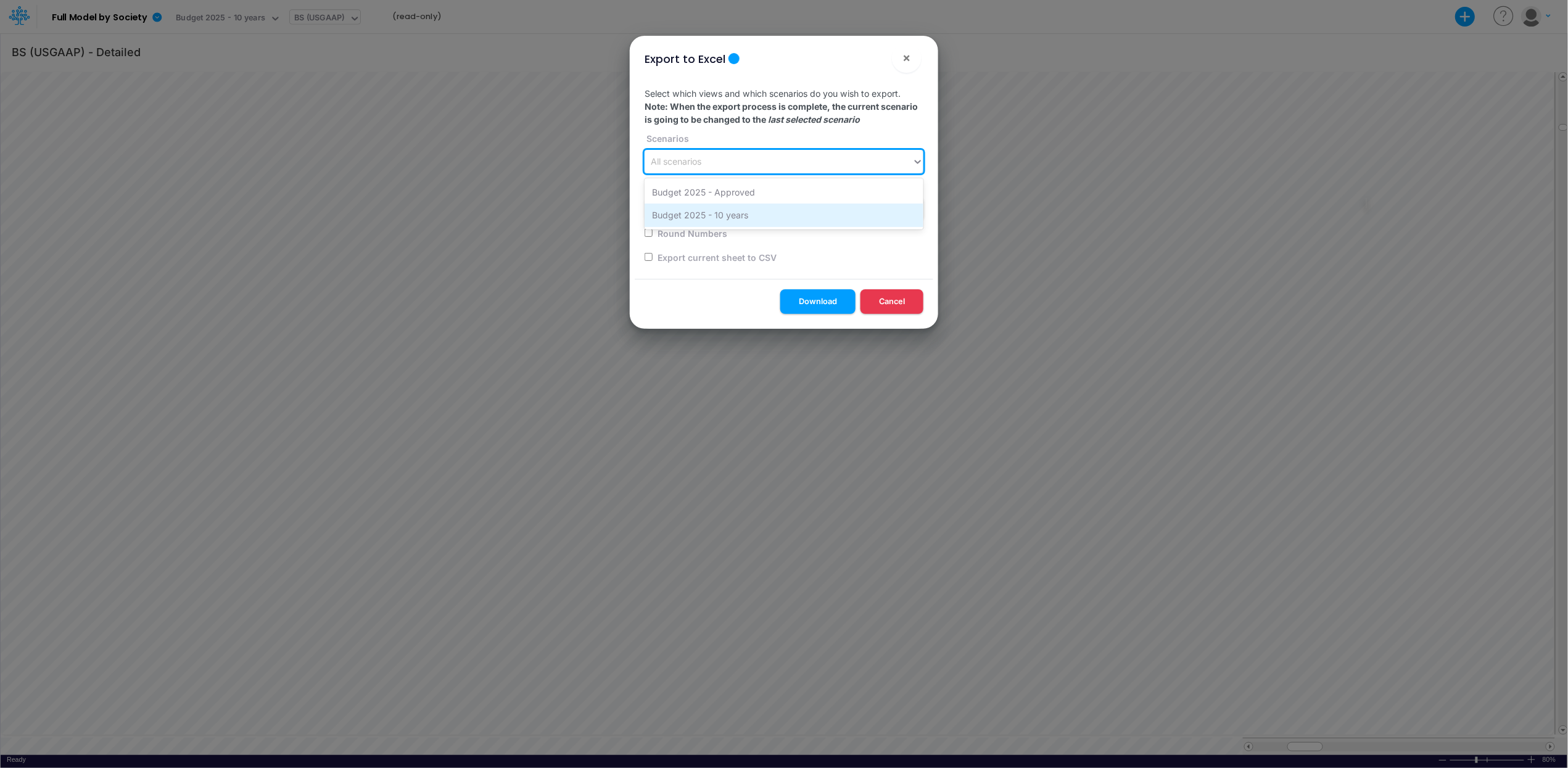
click at [725, 219] on div "Budget 2025 - 10 years" at bounding box center [784, 214] width 279 height 23
click at [707, 213] on div "All views" at bounding box center [778, 210] width 268 height 20
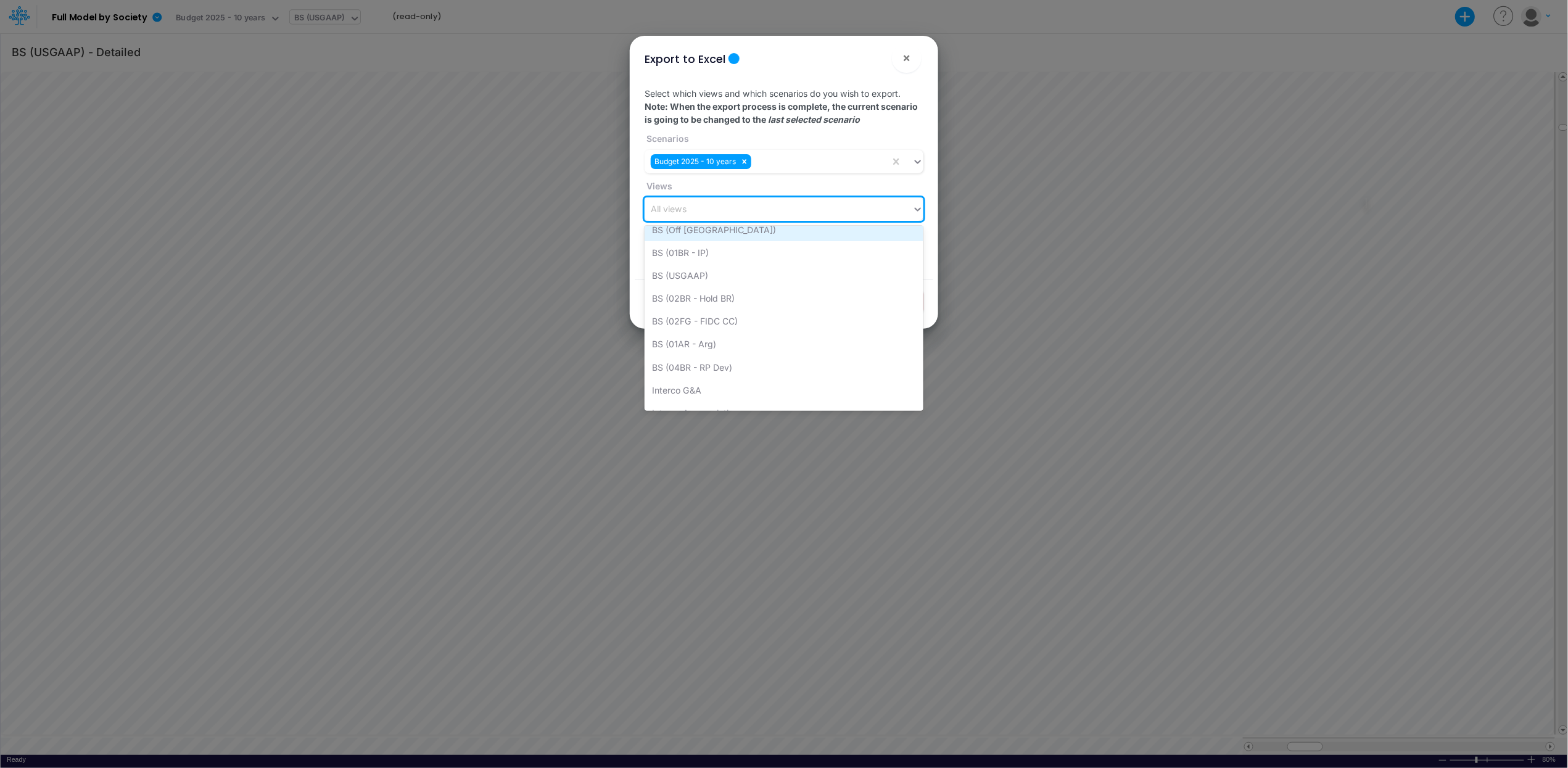
scroll to position [126, 0]
click at [698, 269] on div "BS (USGAAP)" at bounding box center [784, 273] width 279 height 23
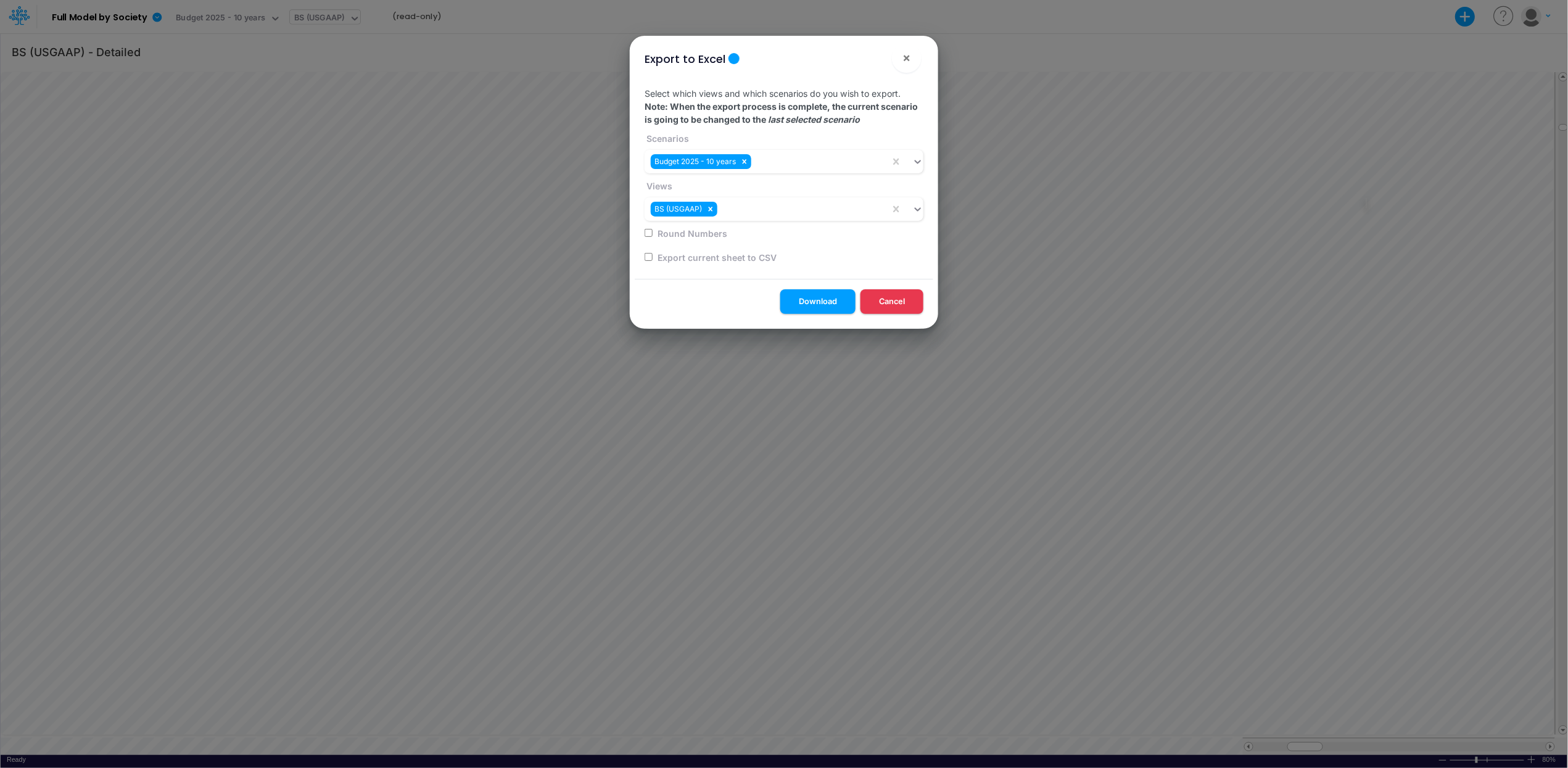
click at [646, 230] on input "Round Numbers" at bounding box center [648, 232] width 8 height 8
checkbox input "true"
click at [819, 303] on button "Download" at bounding box center [817, 301] width 76 height 24
